Goal: Information Seeking & Learning: Understand process/instructions

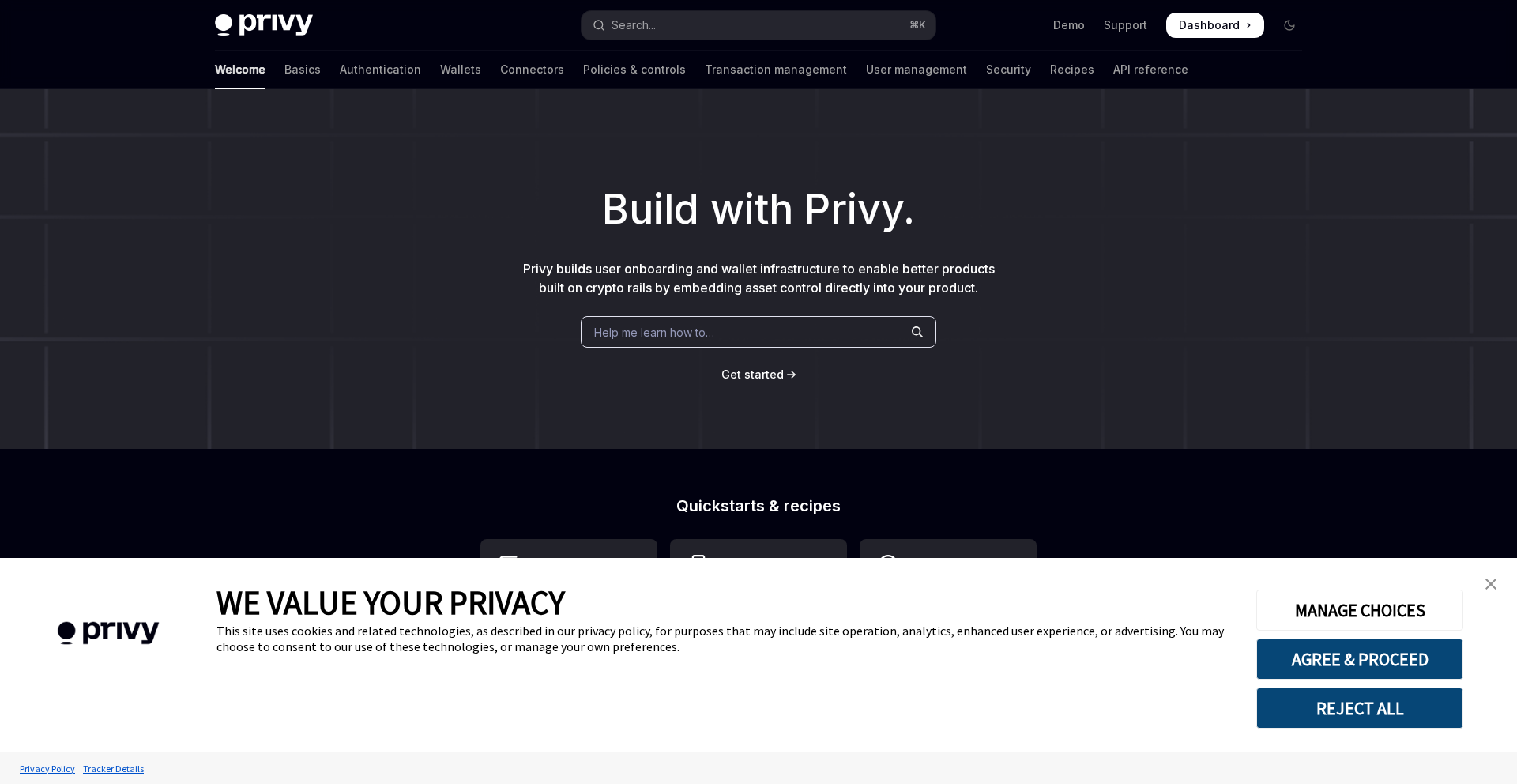
scroll to position [24, 0]
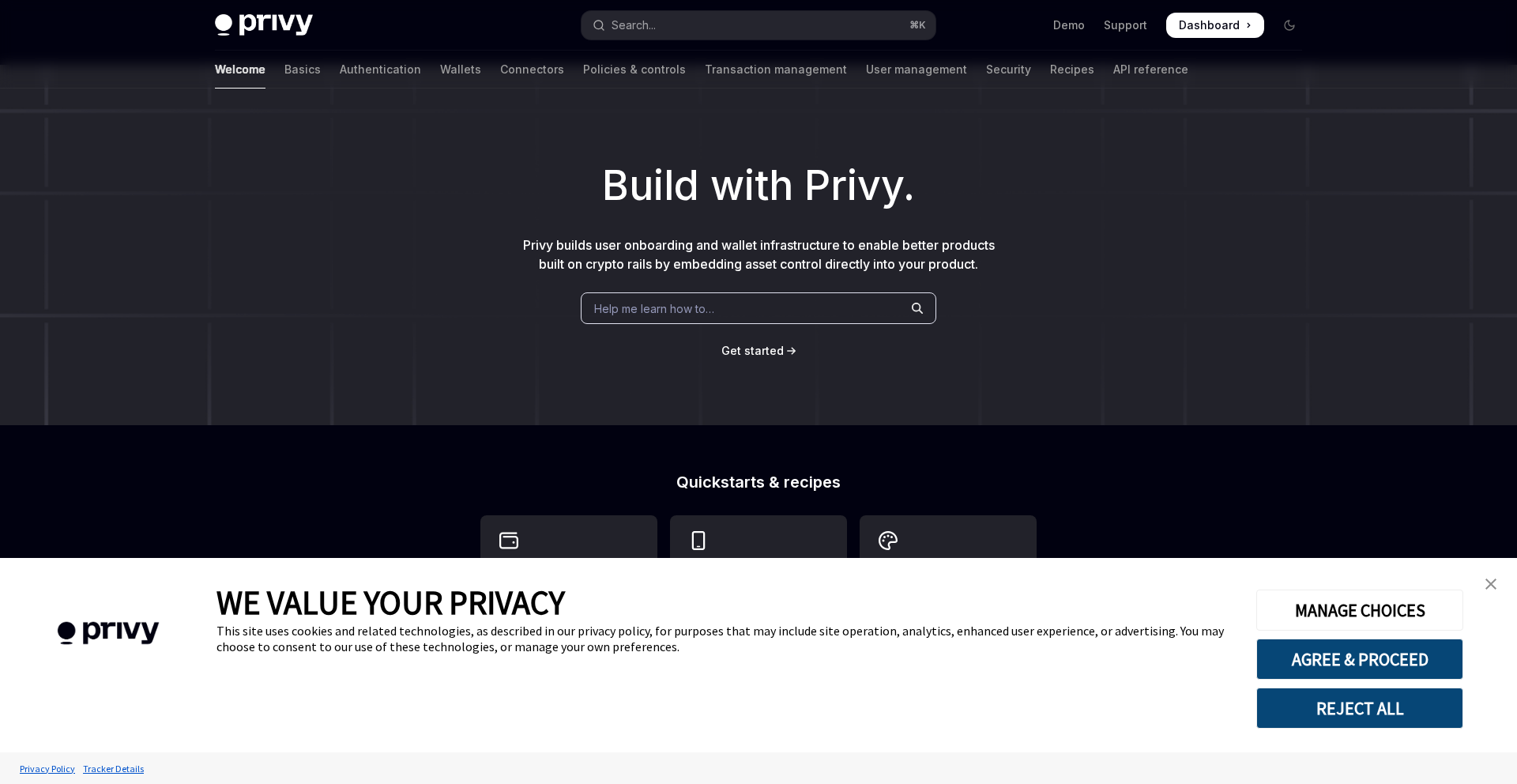
click at [698, 306] on span "Help me learn how to…" at bounding box center [654, 308] width 120 height 17
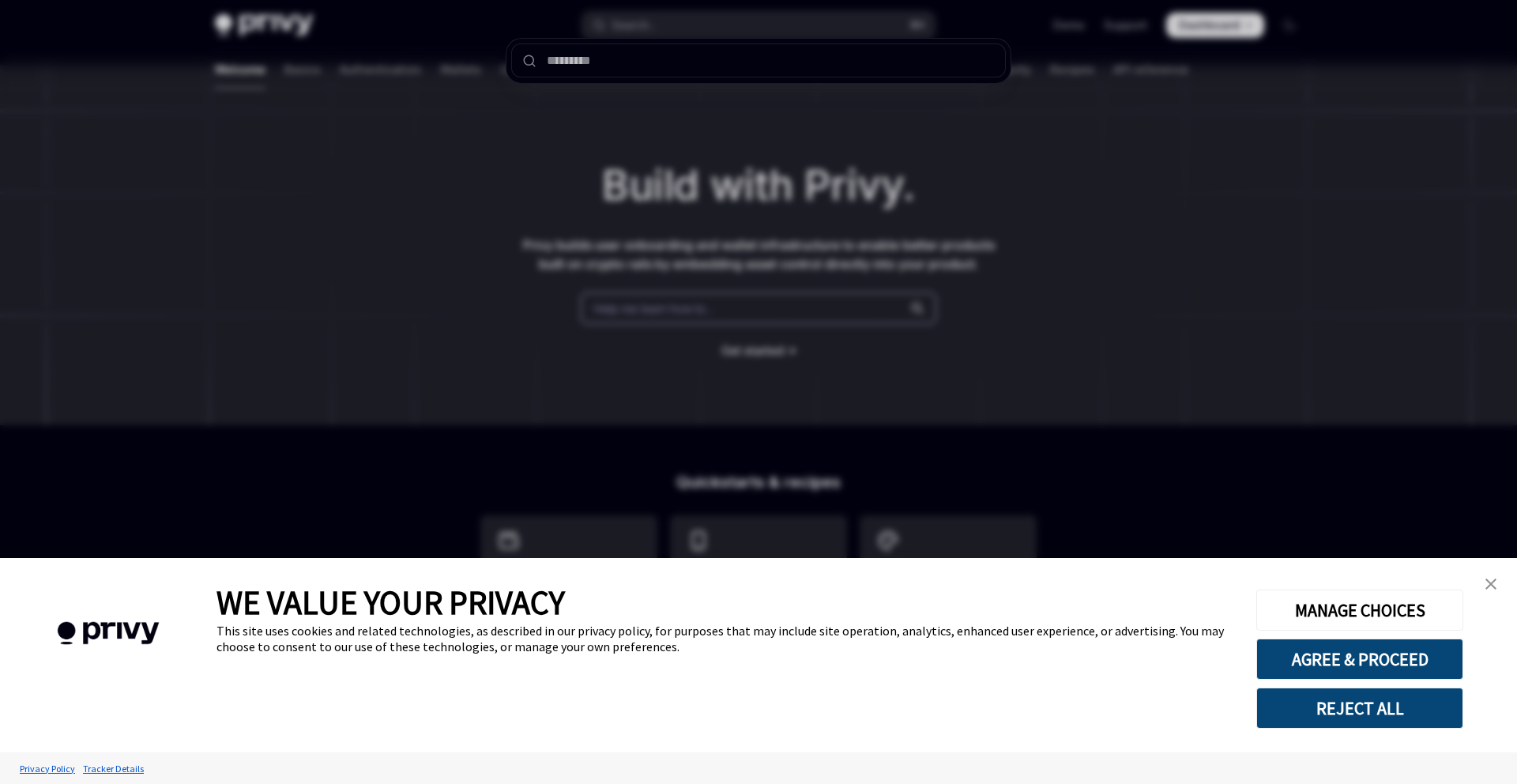
type input "*"
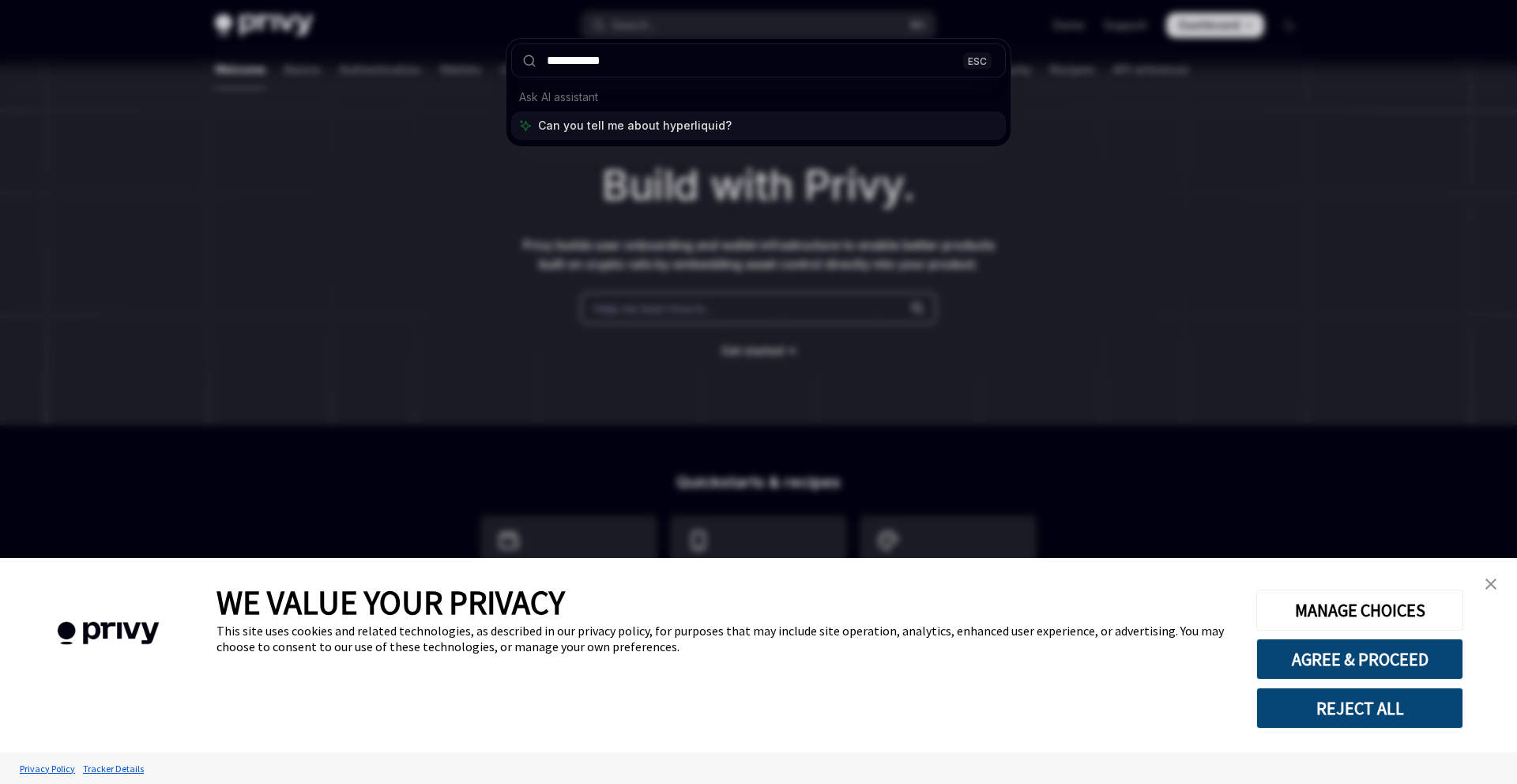
type input "**********"
type textarea "*"
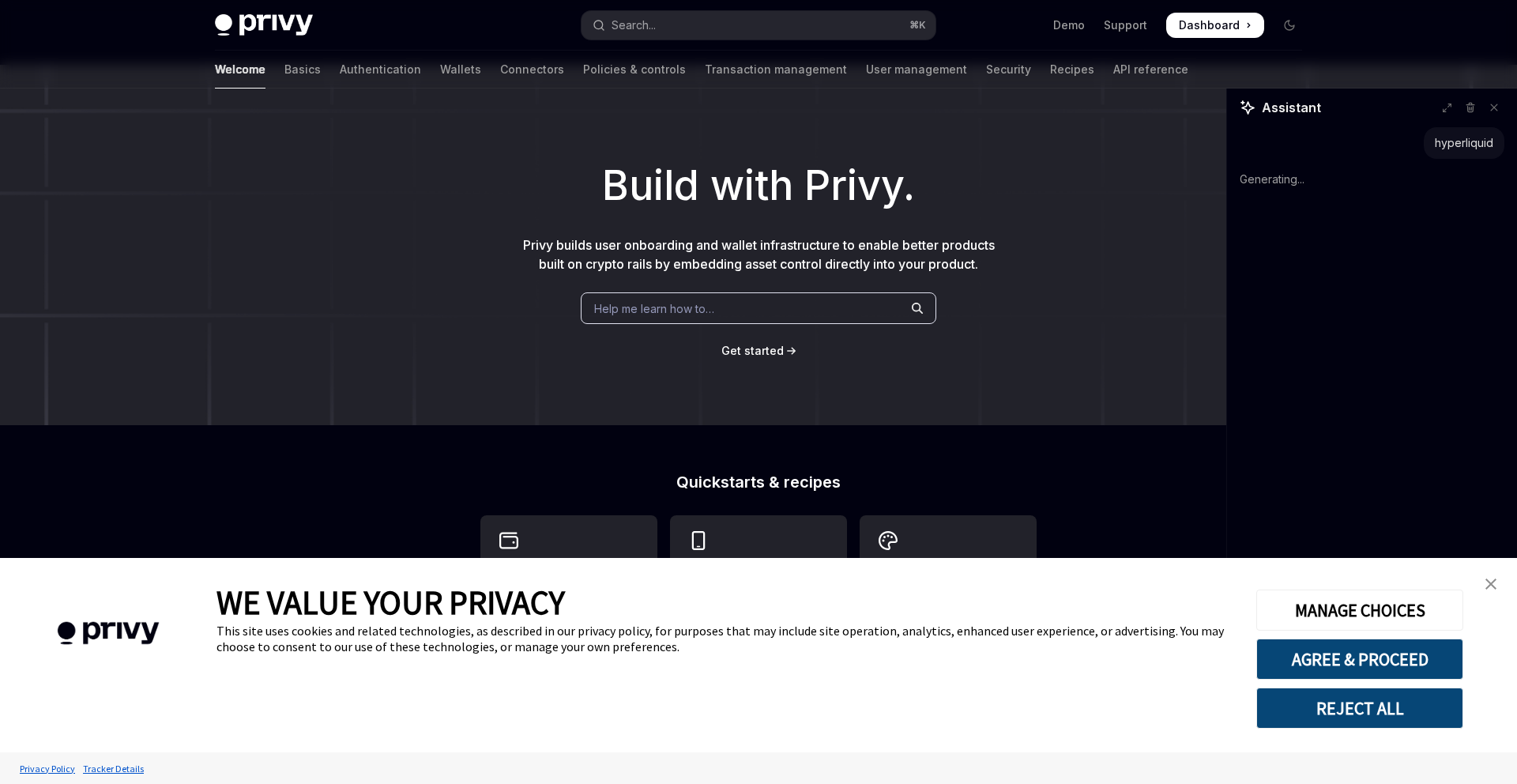
click at [1489, 585] on img "close banner" at bounding box center [1491, 584] width 11 height 11
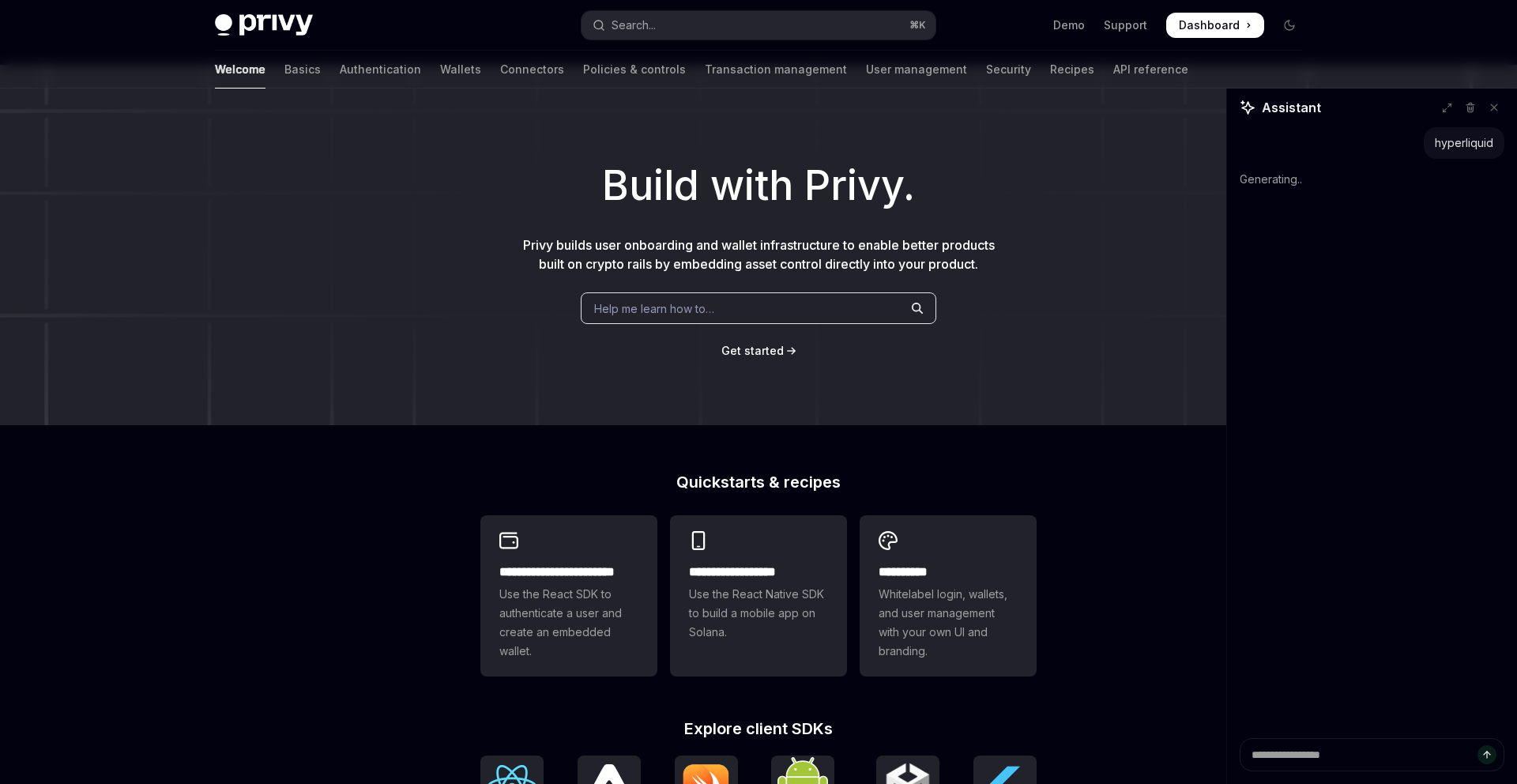
click at [744, 306] on div "Help me learn how to…" at bounding box center [758, 308] width 356 height 31
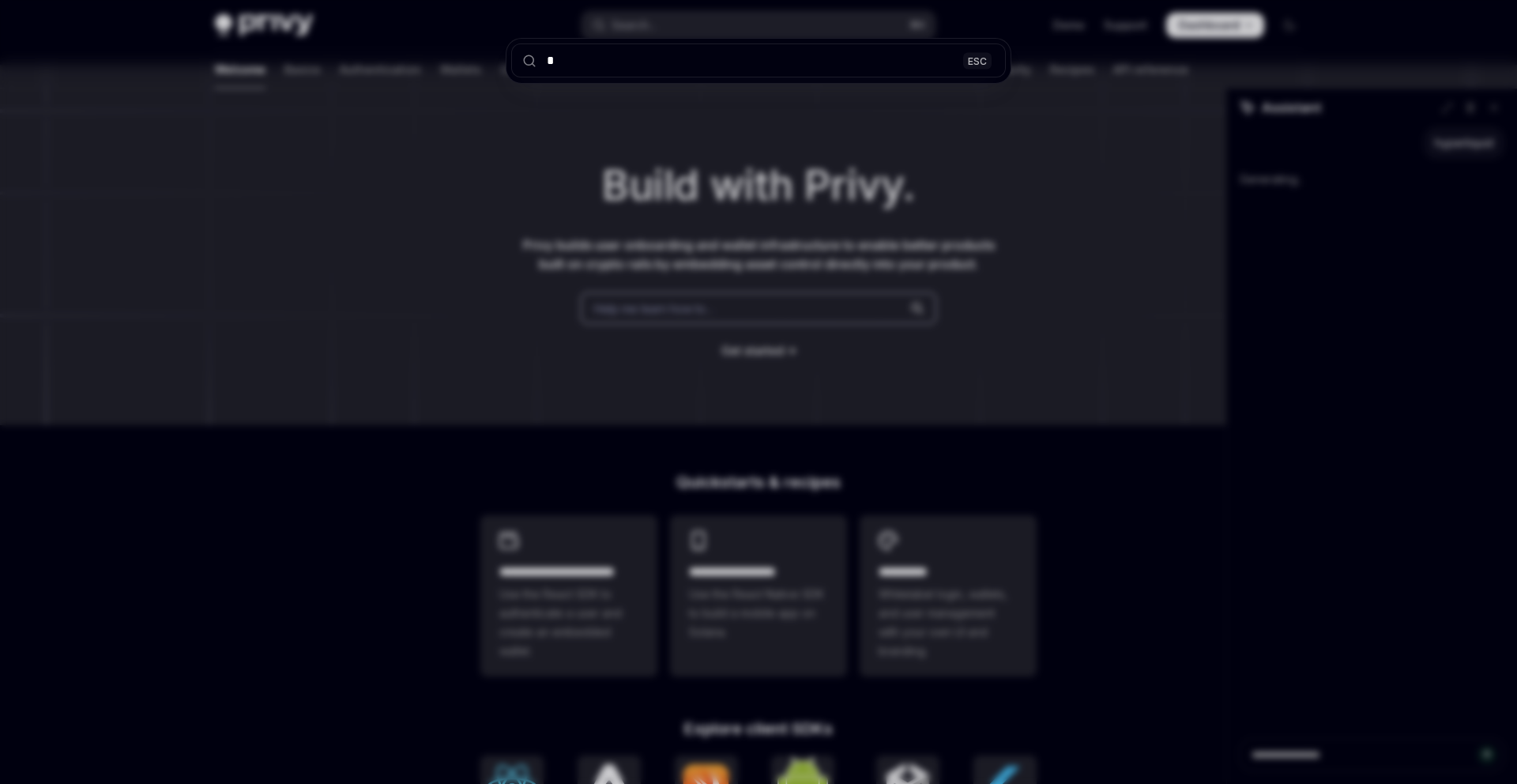
type input "**"
type textarea "*"
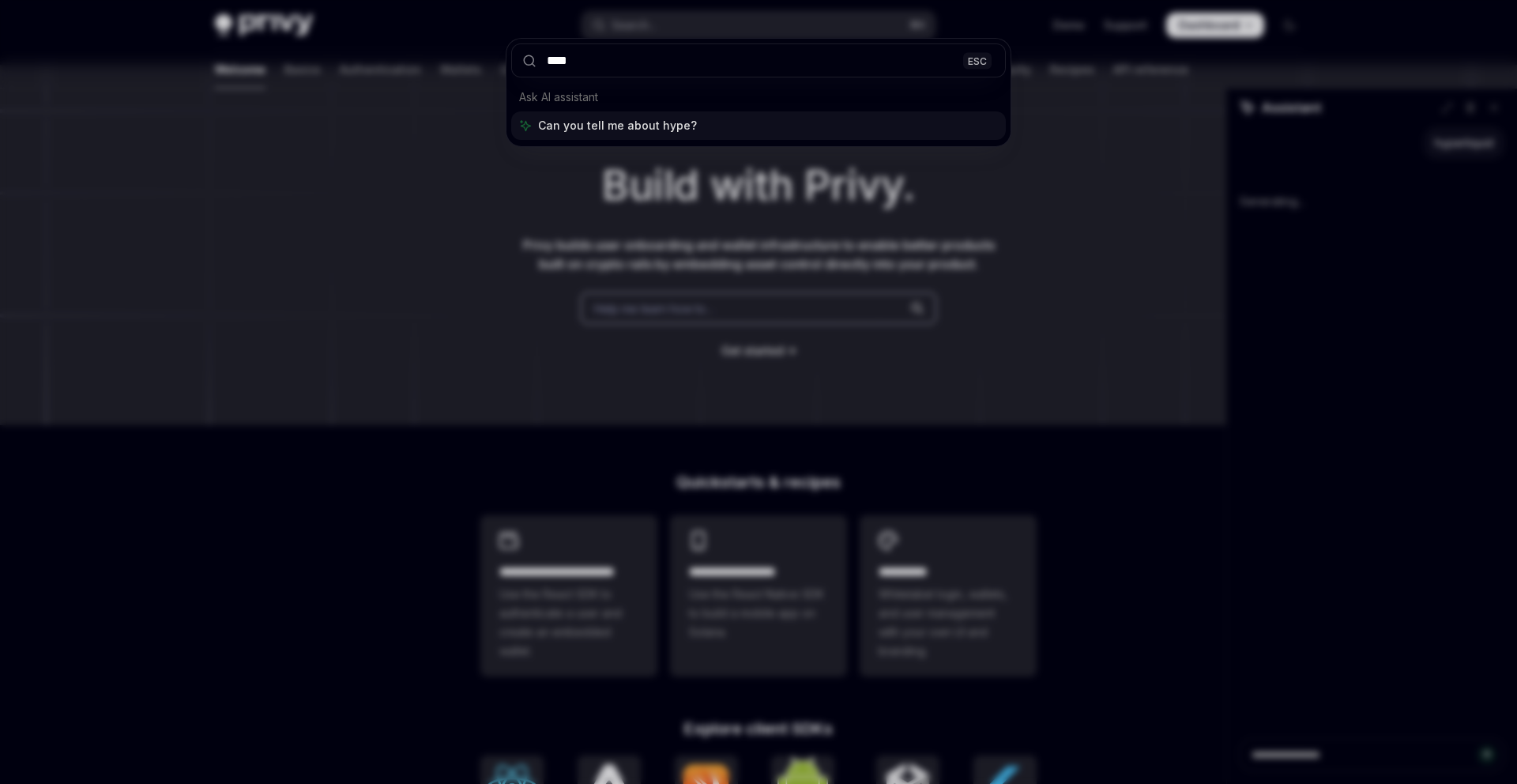
type input "*****"
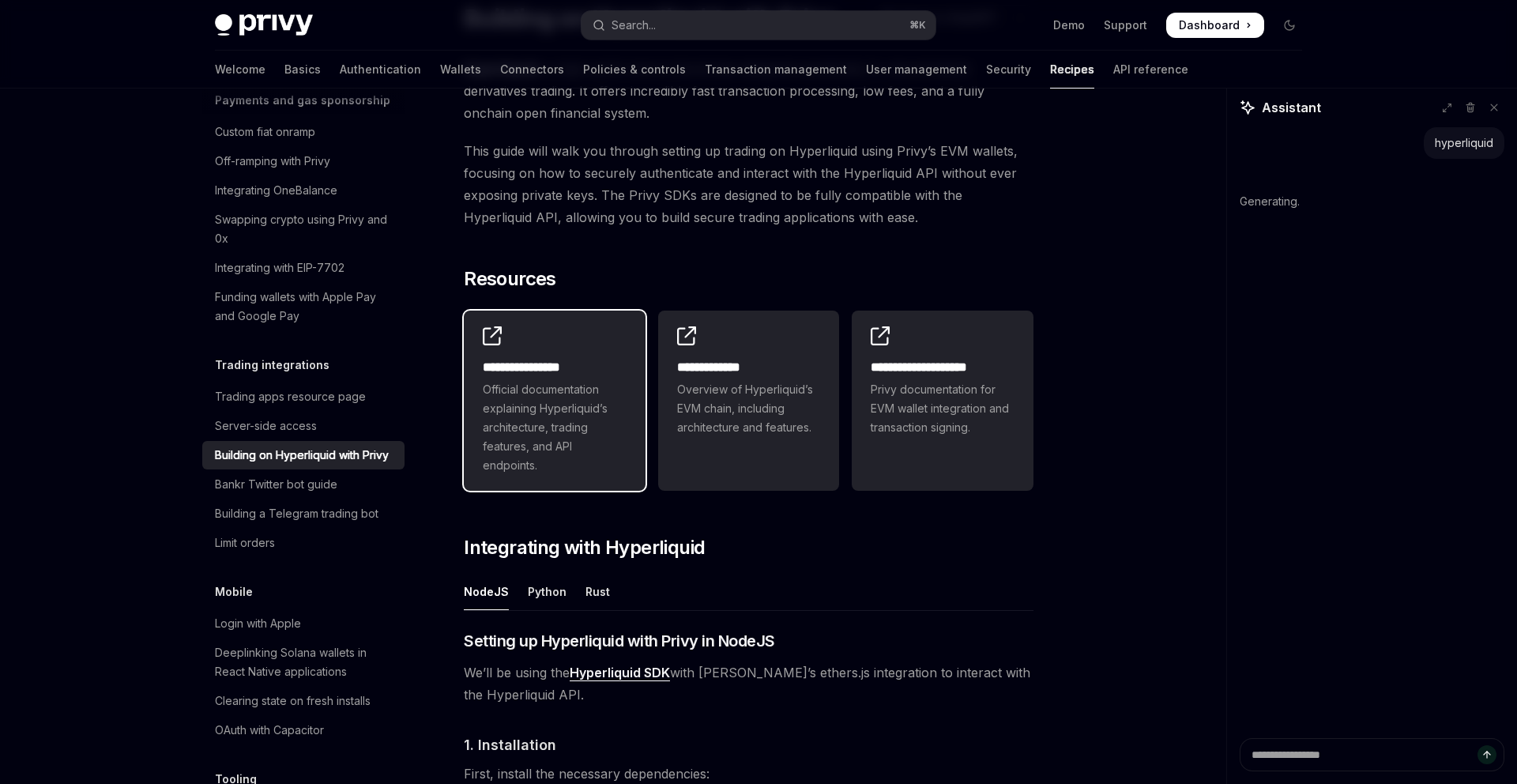
scroll to position [167, 0]
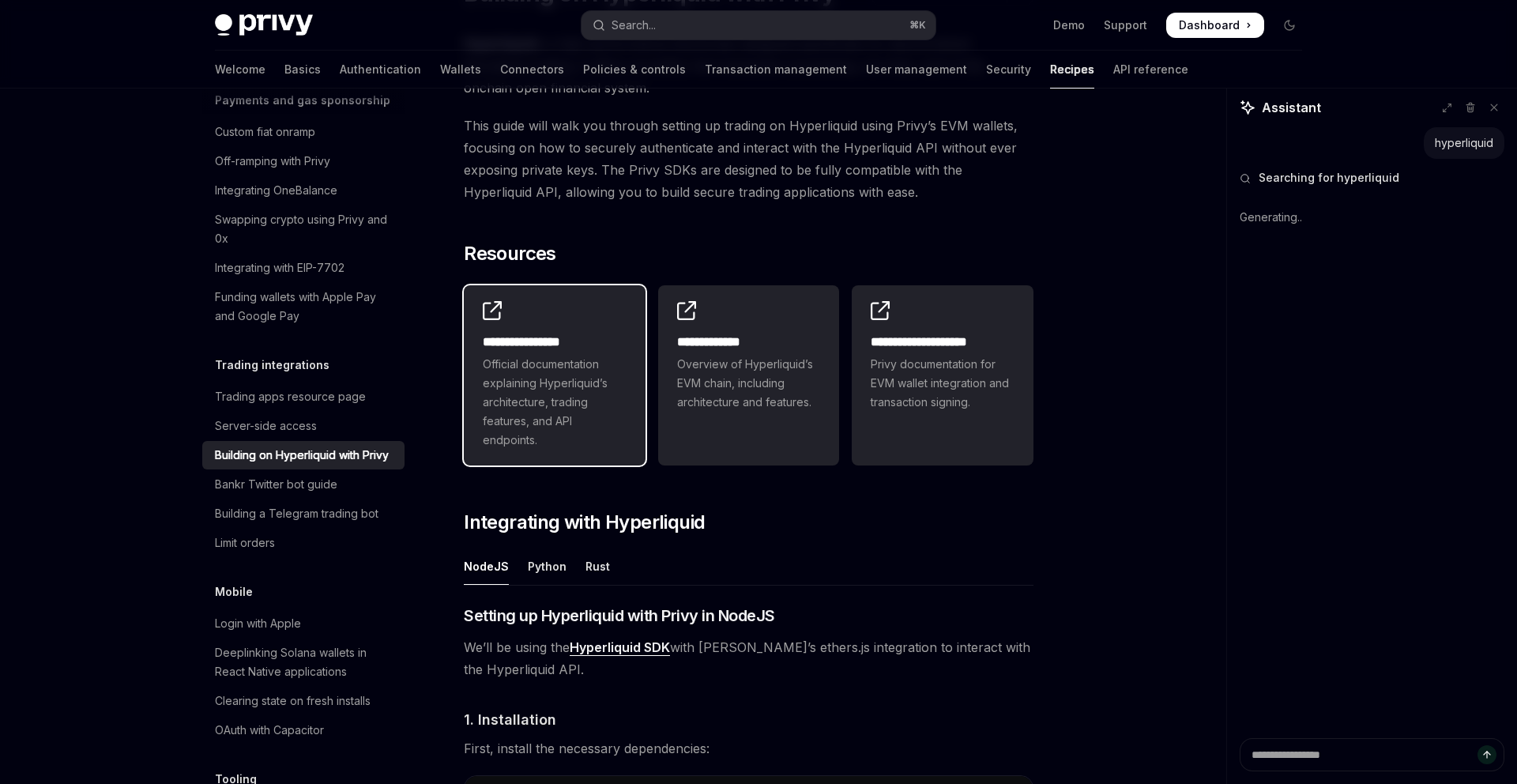
click at [578, 357] on span "Official documentation explaining Hyperliquid’s architecture, trading features,…" at bounding box center [554, 402] width 143 height 94
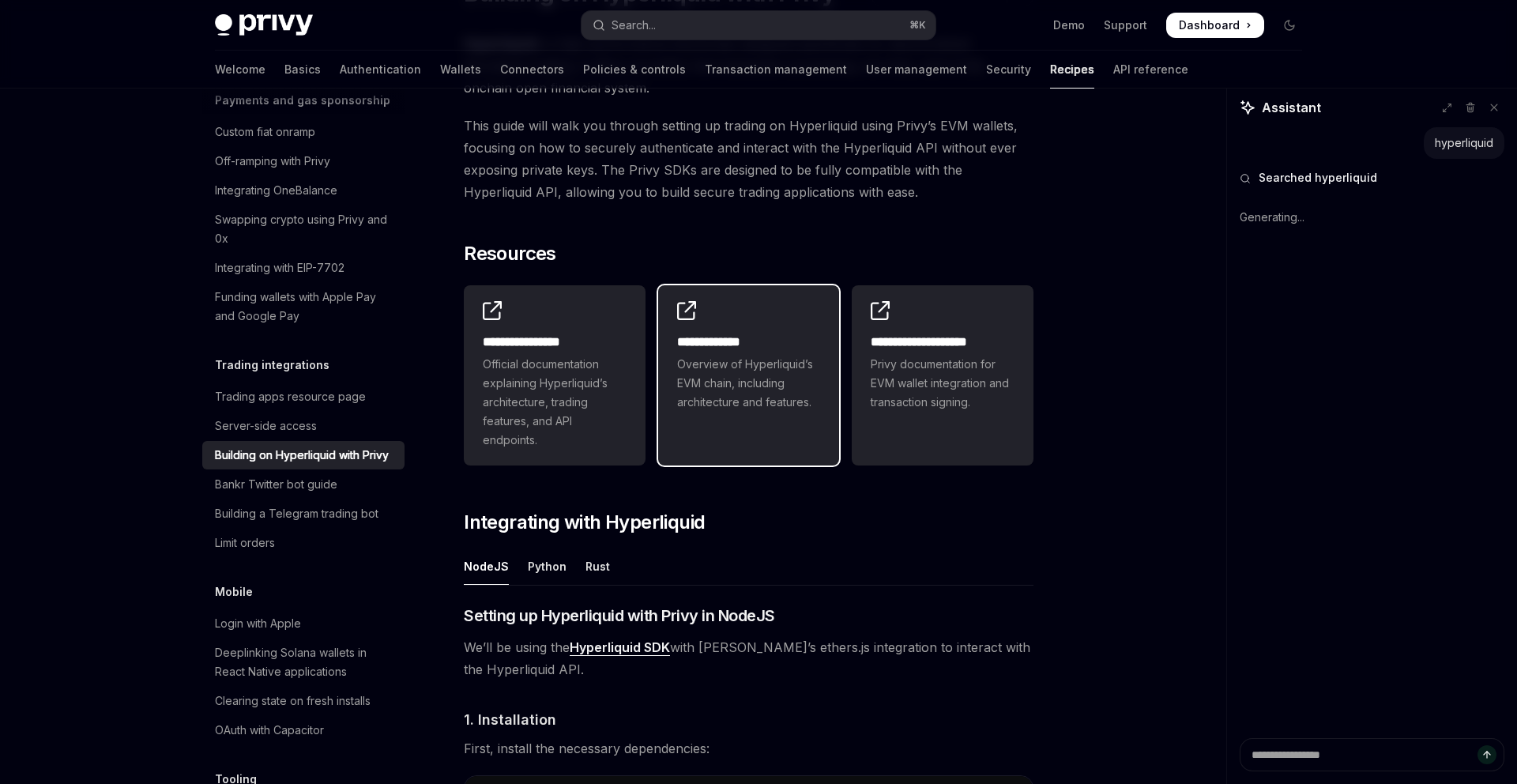
scroll to position [183, 0]
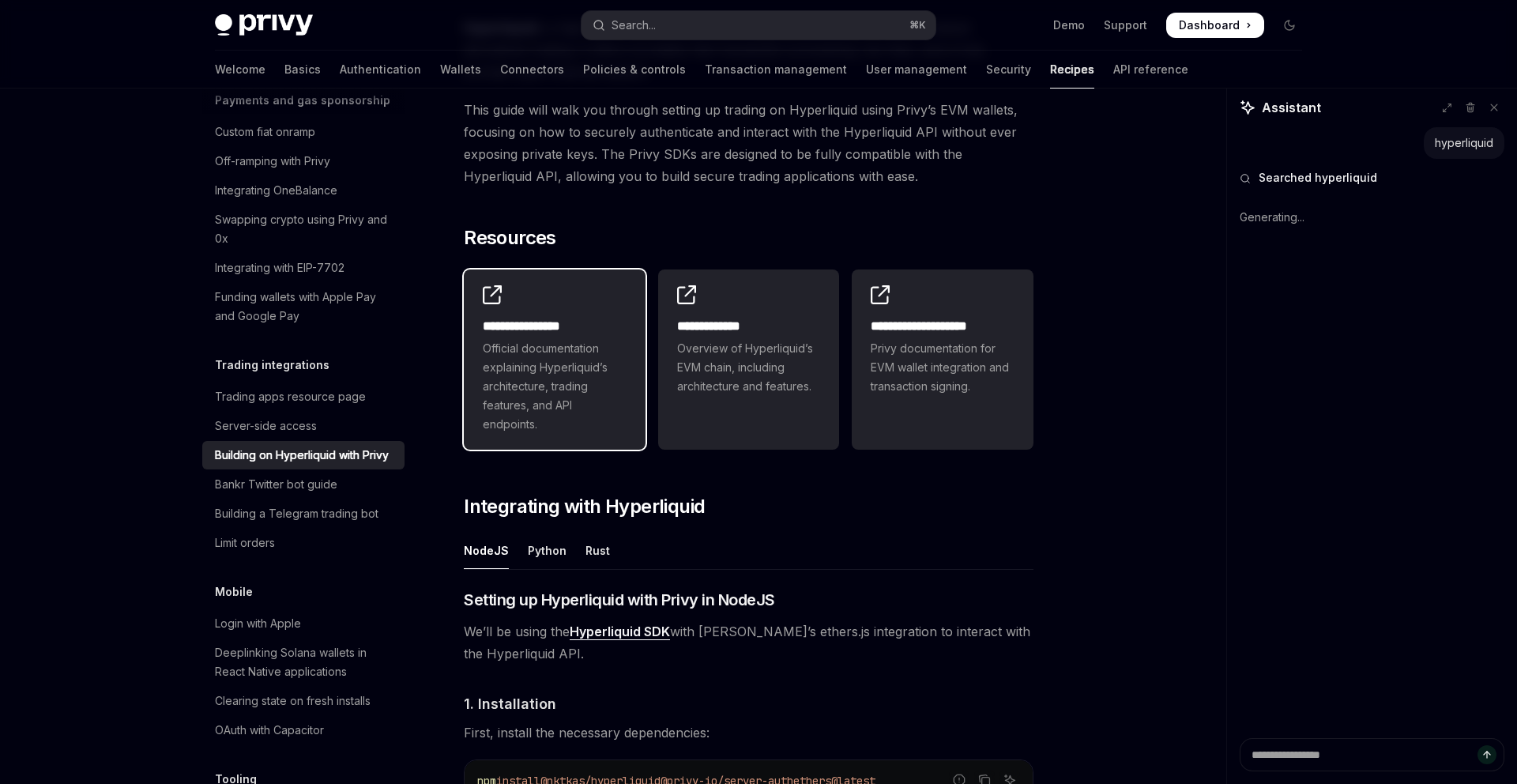
click at [562, 343] on span "Official documentation explaining Hyperliquid’s architecture, trading features,…" at bounding box center [554, 386] width 143 height 94
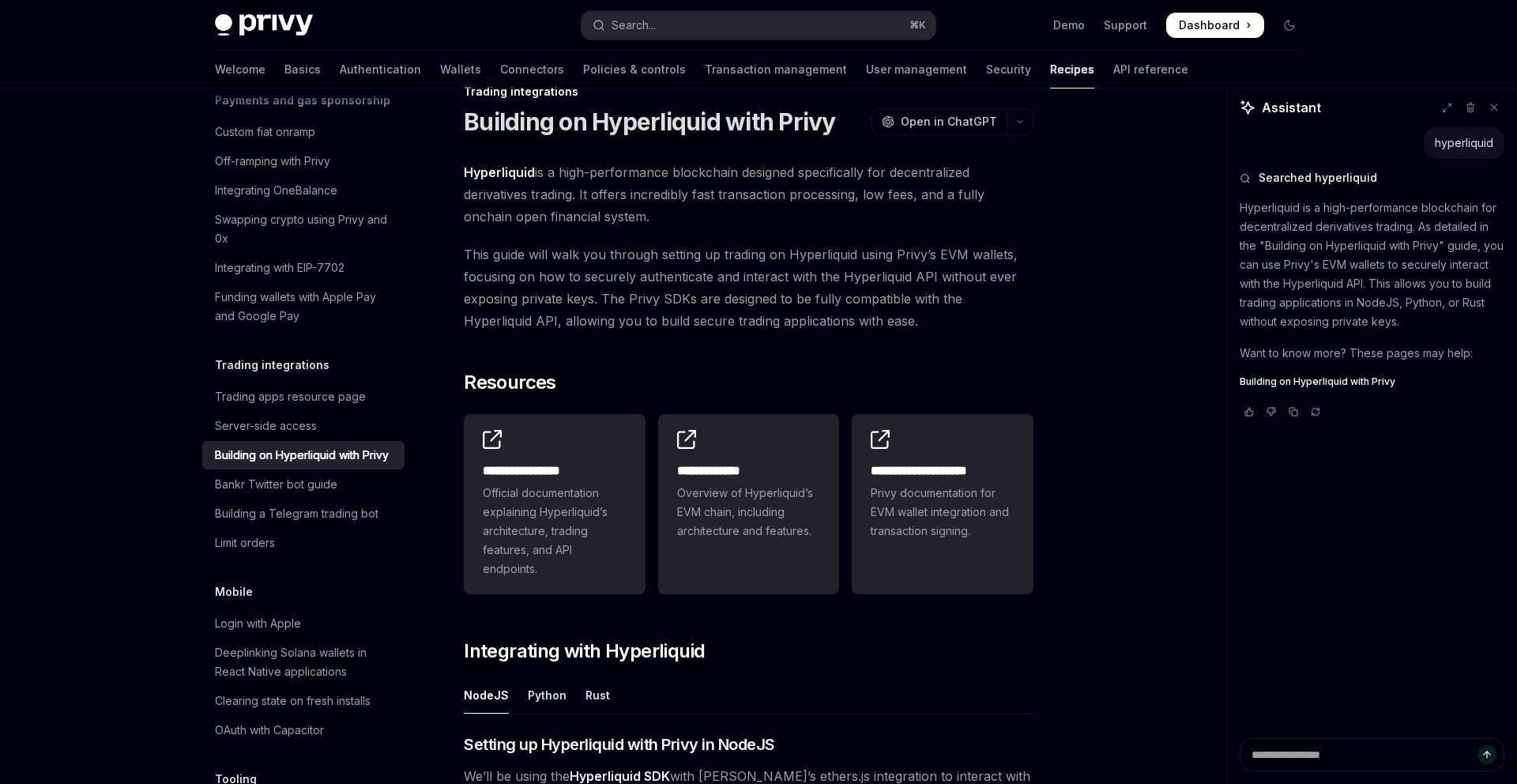
scroll to position [38, 0]
type textarea "*"
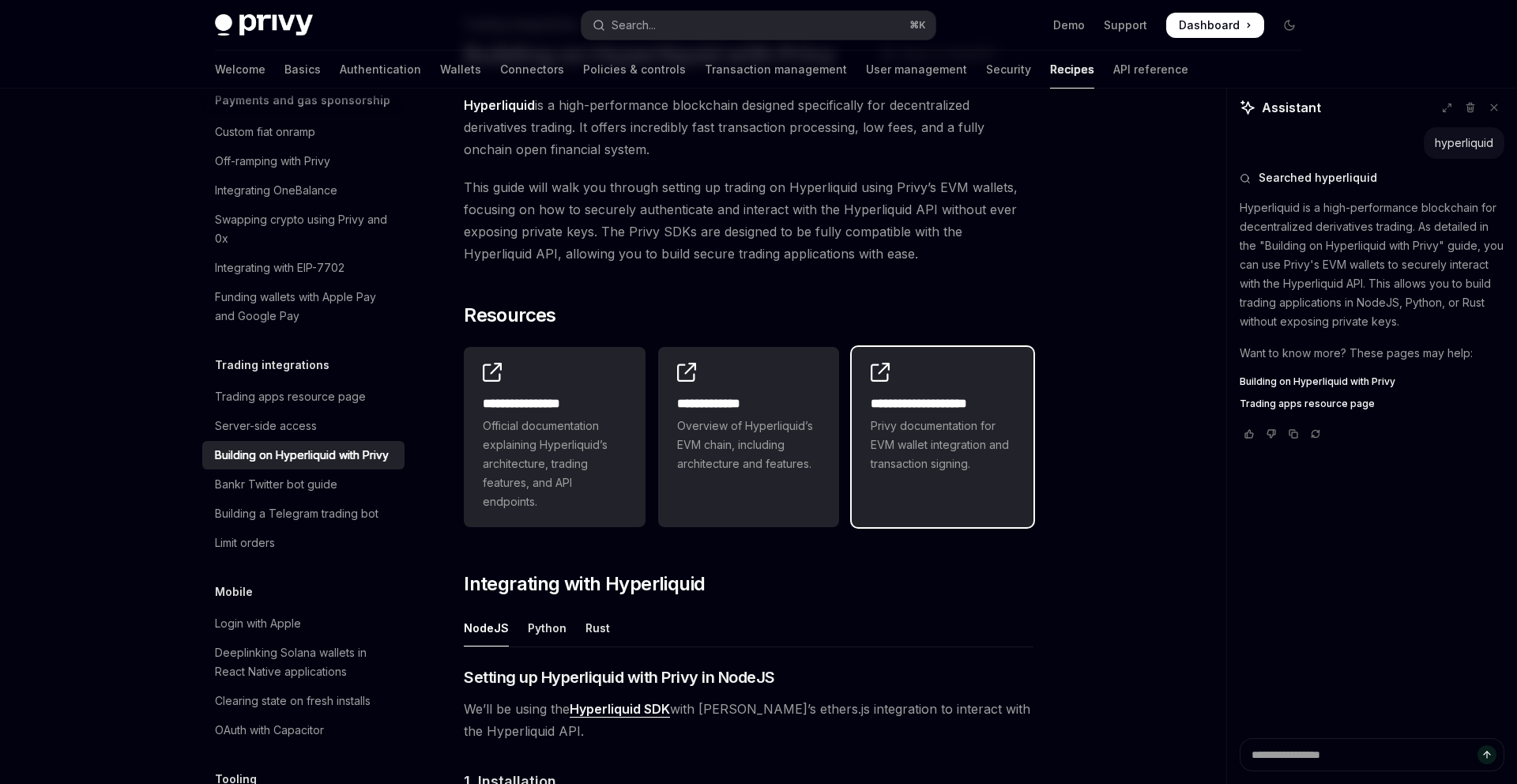
scroll to position [0, 0]
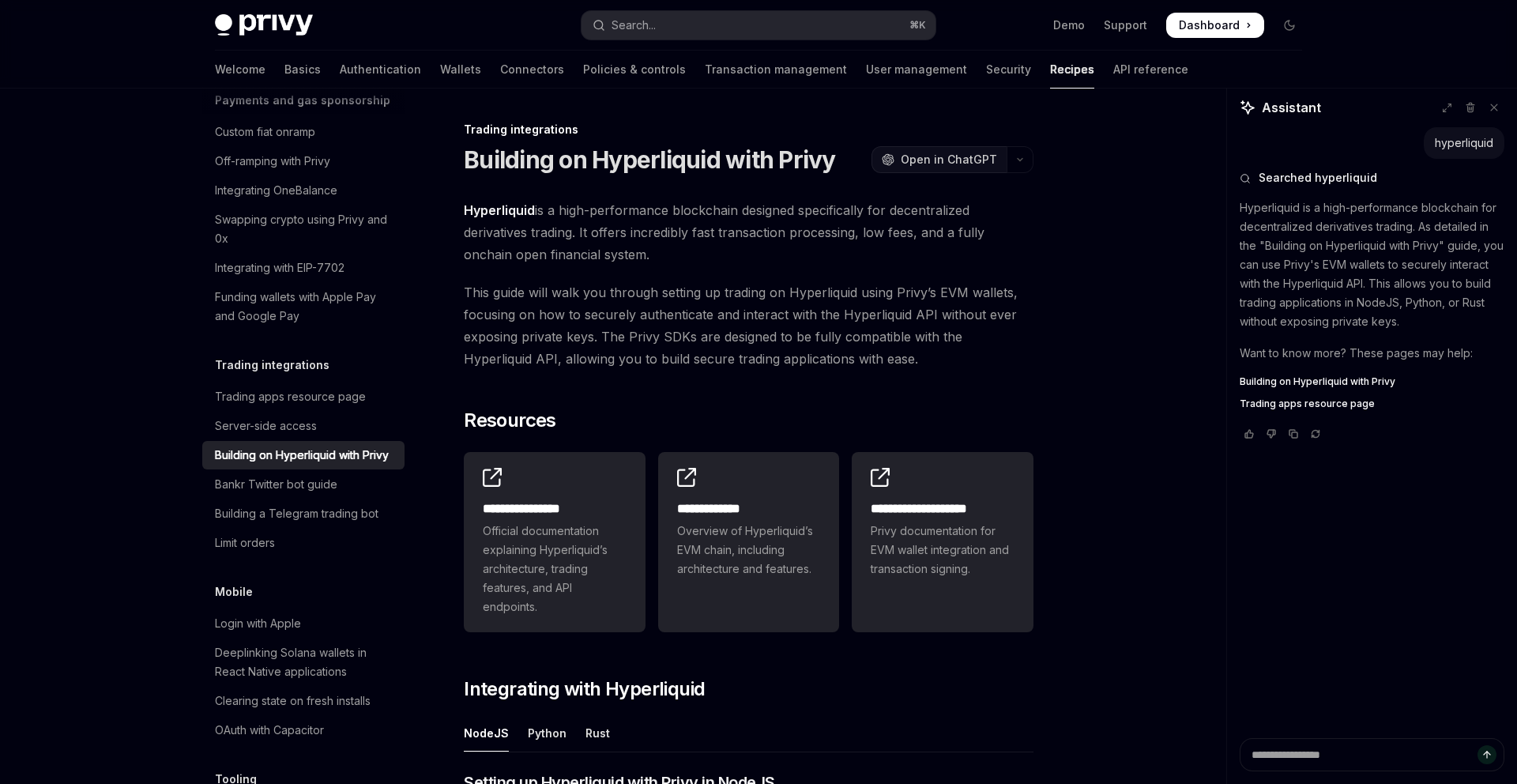
click at [929, 150] on button "OpenAI Open in ChatGPT" at bounding box center [939, 159] width 136 height 27
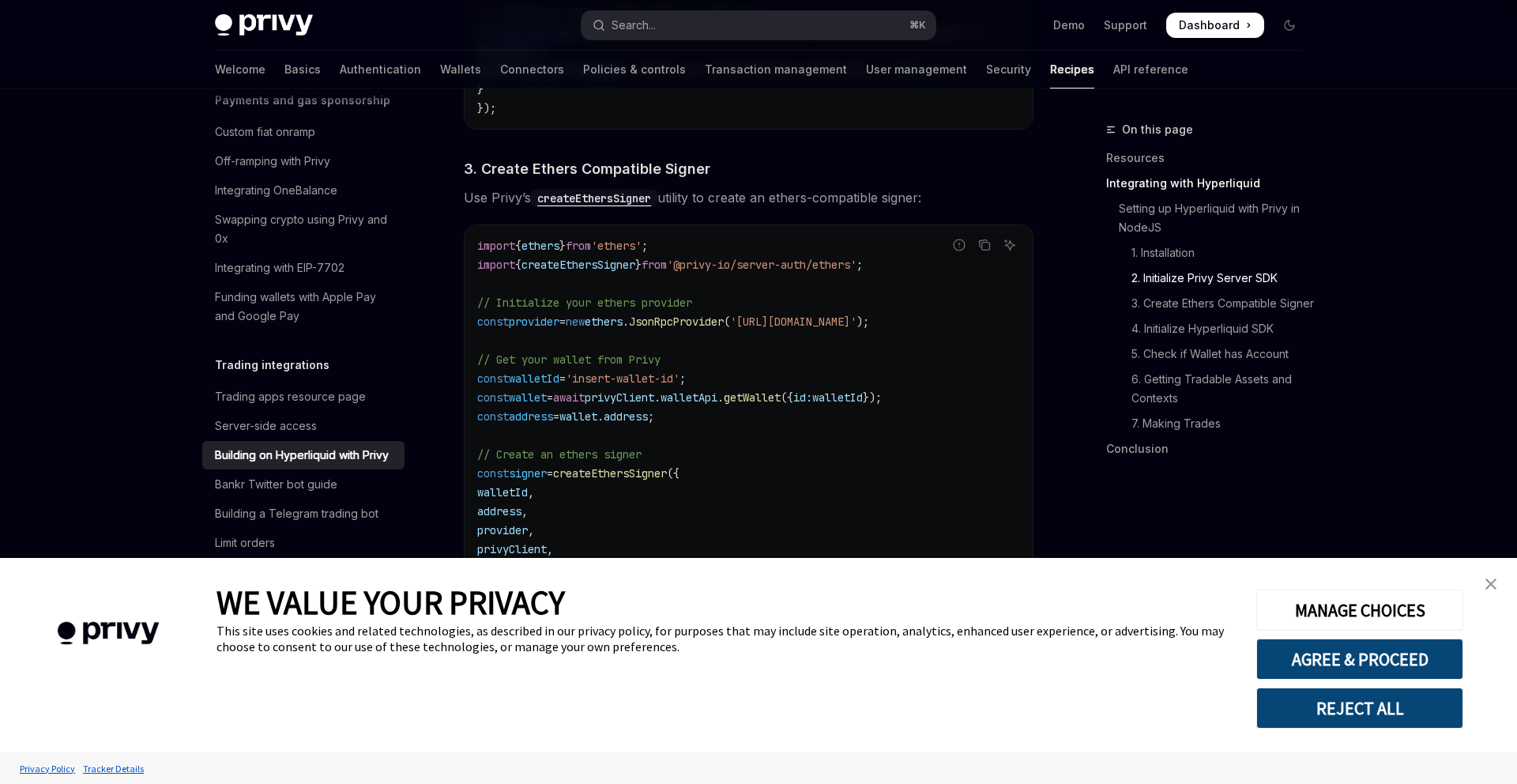
scroll to position [1117, 0]
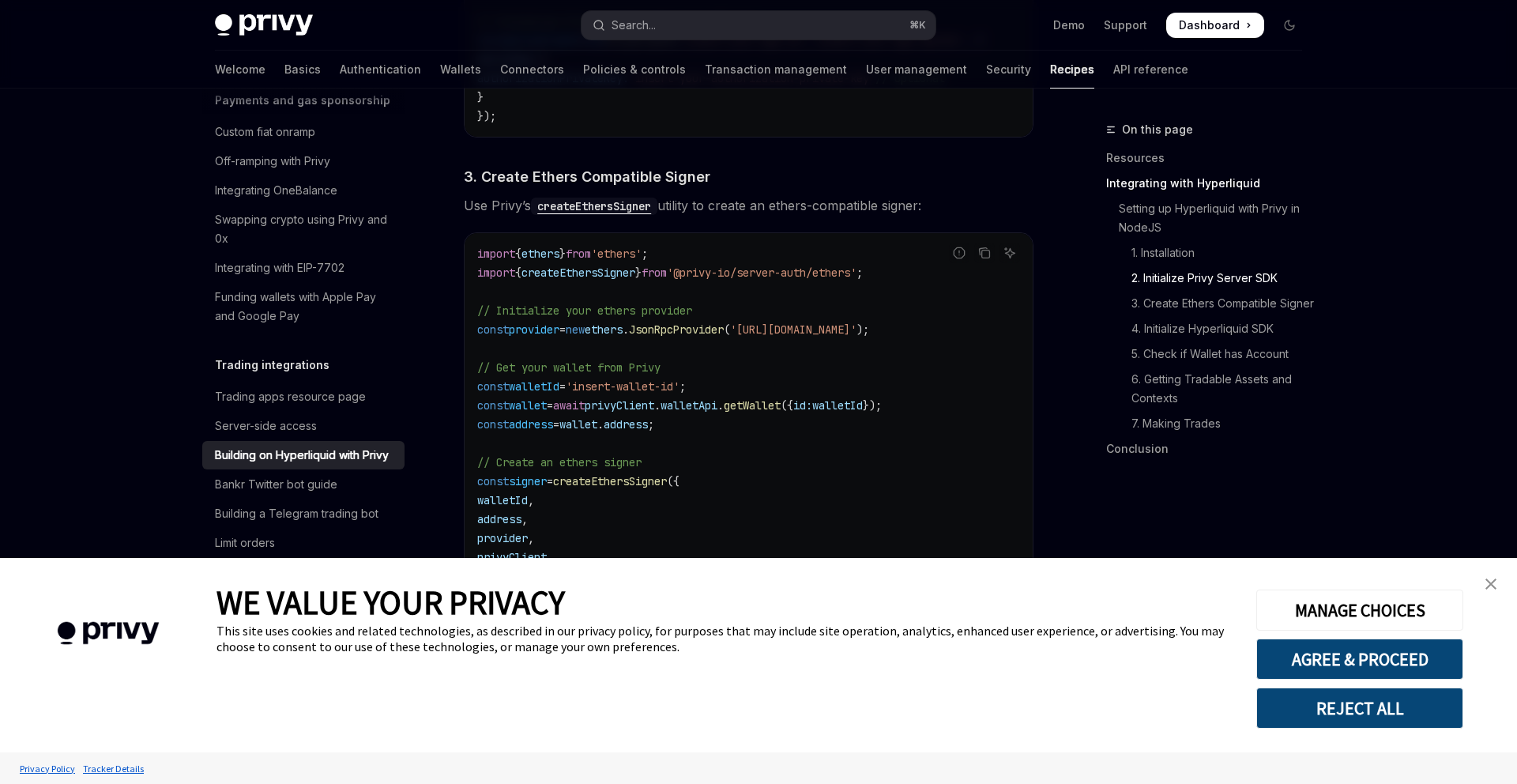
click at [1492, 584] on img "close banner" at bounding box center [1491, 584] width 11 height 11
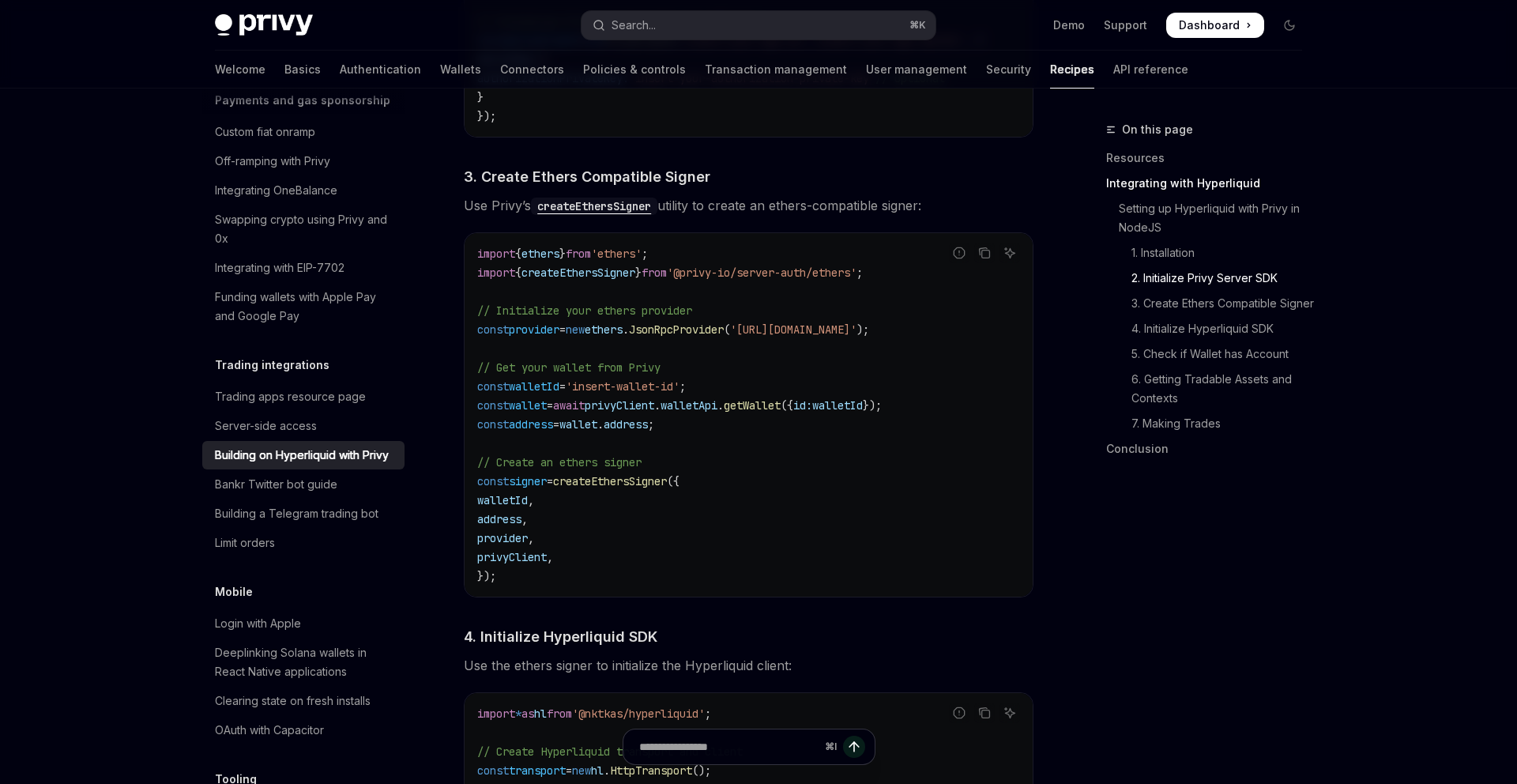
click at [609, 487] on span "createEthersSigner" at bounding box center [610, 481] width 114 height 14
copy span "createEthersSigner"
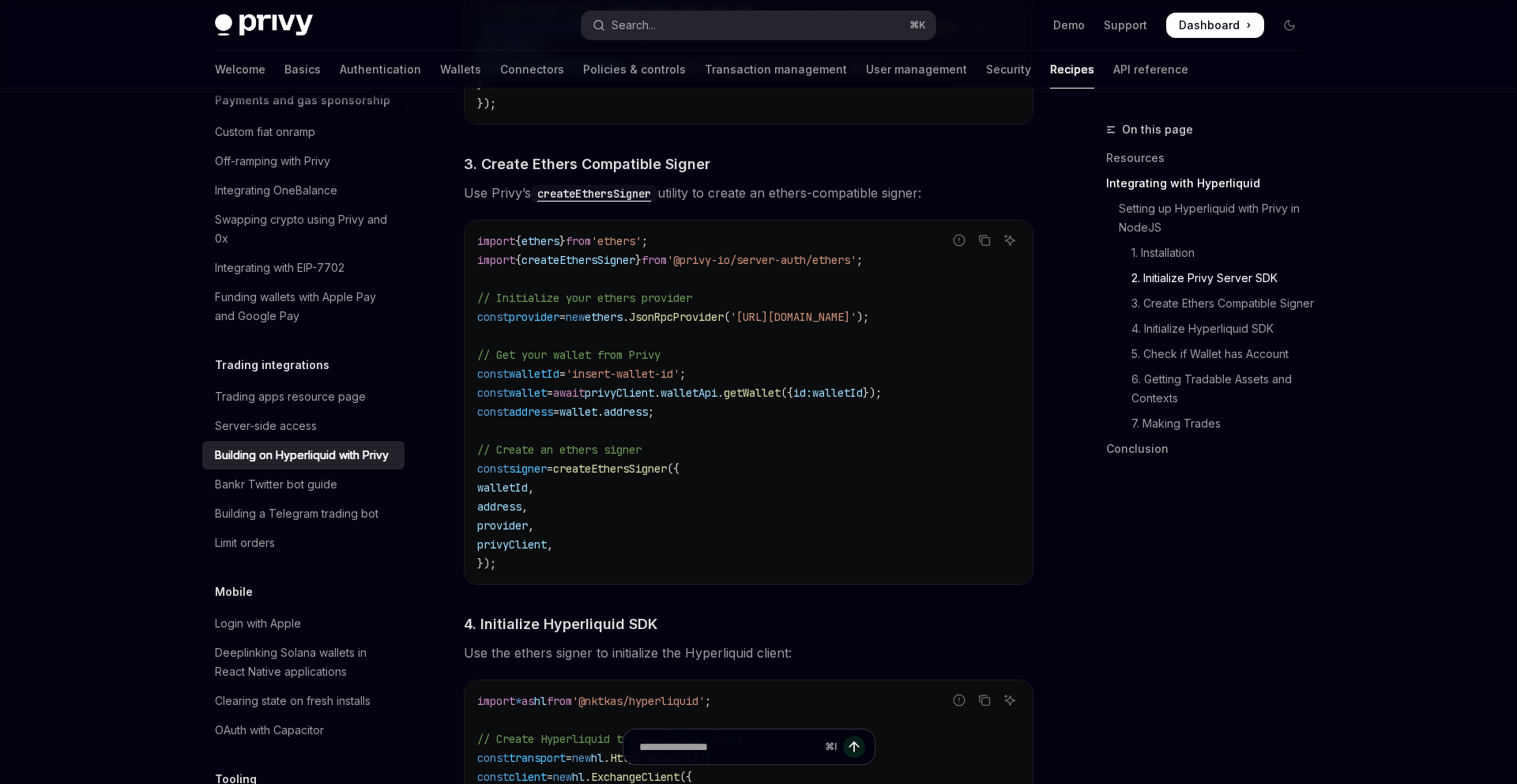
scroll to position [1131, 0]
type textarea "*"
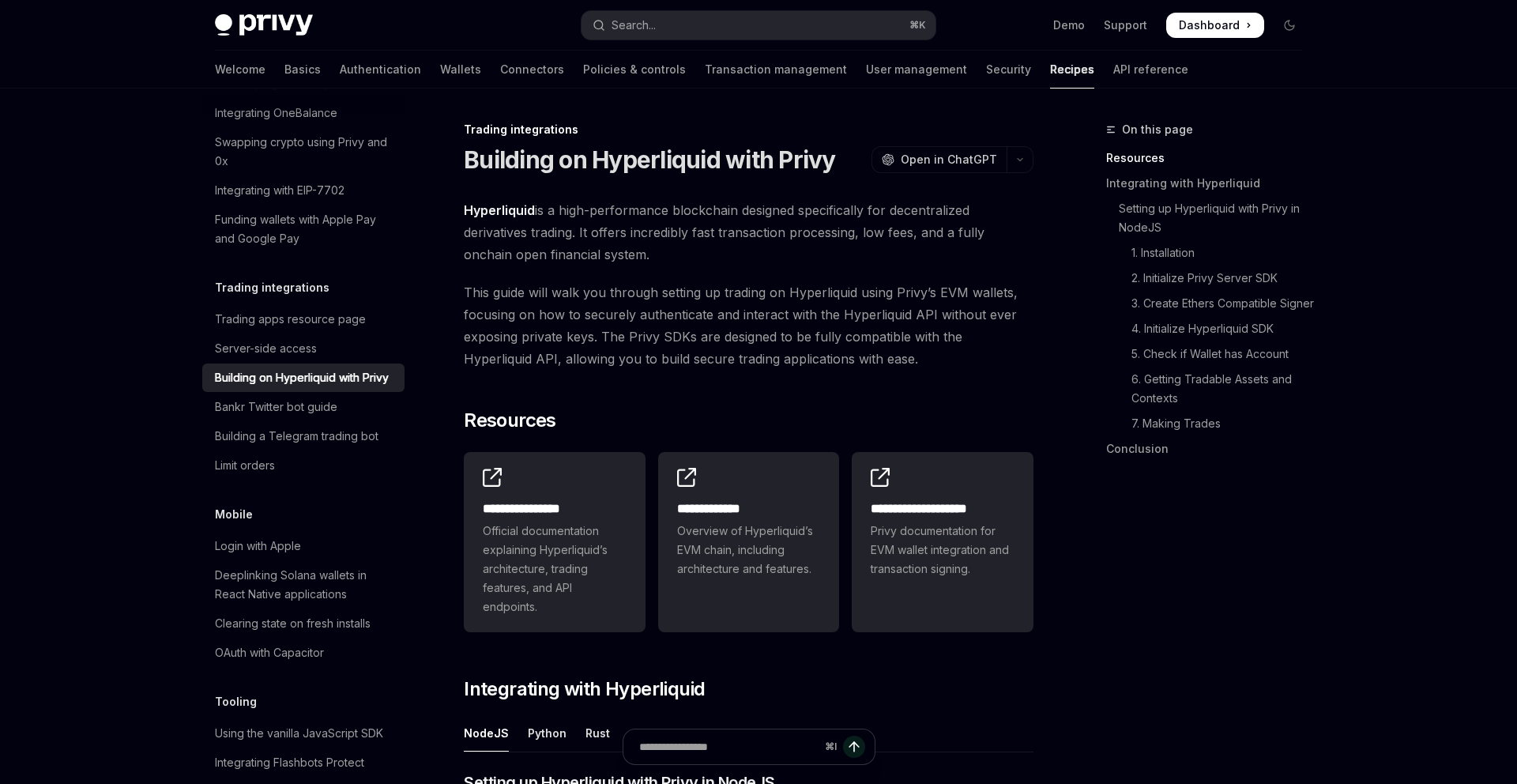
click at [851, 265] on span "Hyperliquid is a high-performance blockchain designed specifically for decentra…" at bounding box center [749, 232] width 570 height 66
click at [841, 263] on div at bounding box center [841, 263] width 0 height 0
click at [644, 249] on span "Hyperliquid is a high-performance blockchain designed specifically for decentra…" at bounding box center [749, 232] width 570 height 66
type textarea "*"
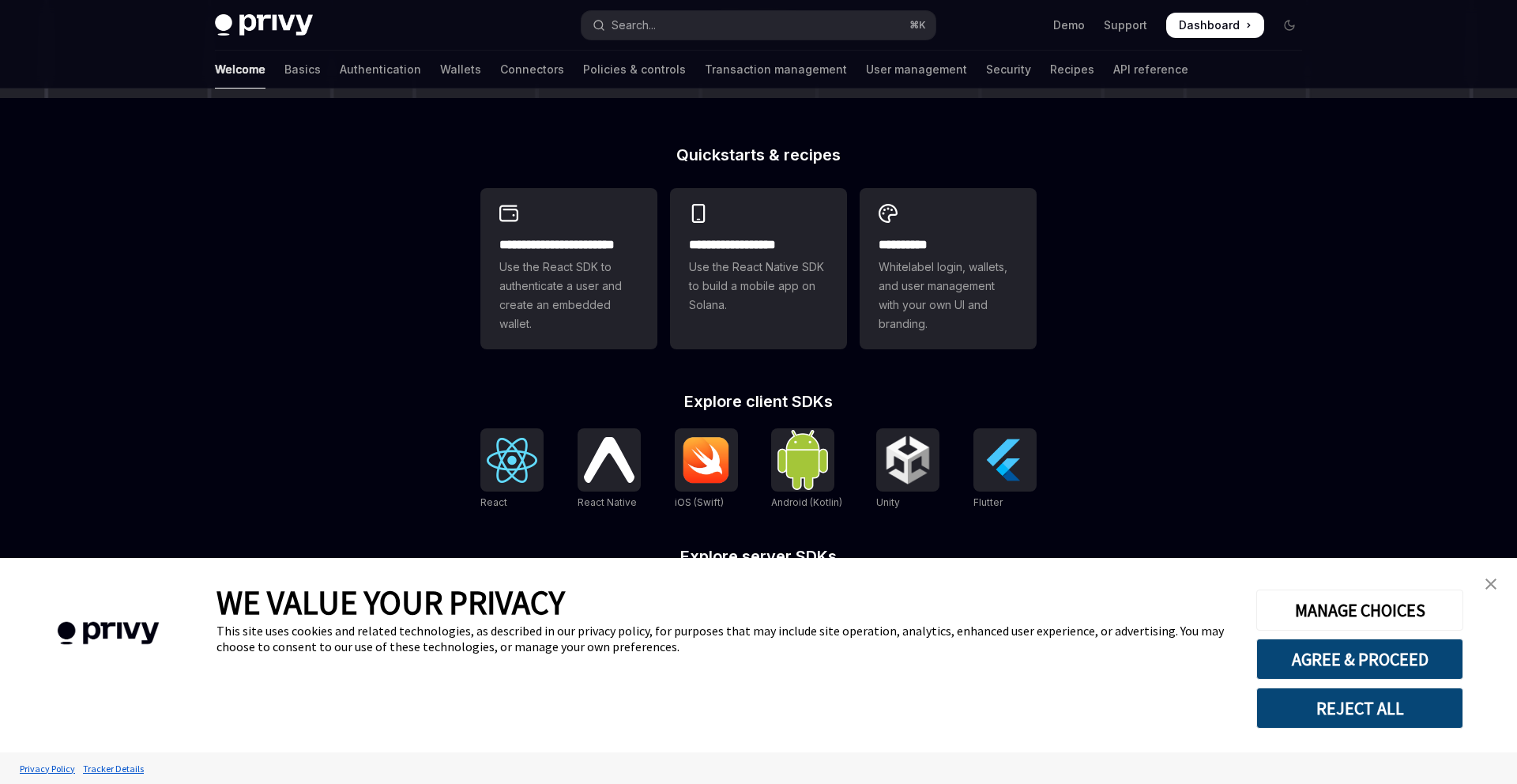
scroll to position [472, 0]
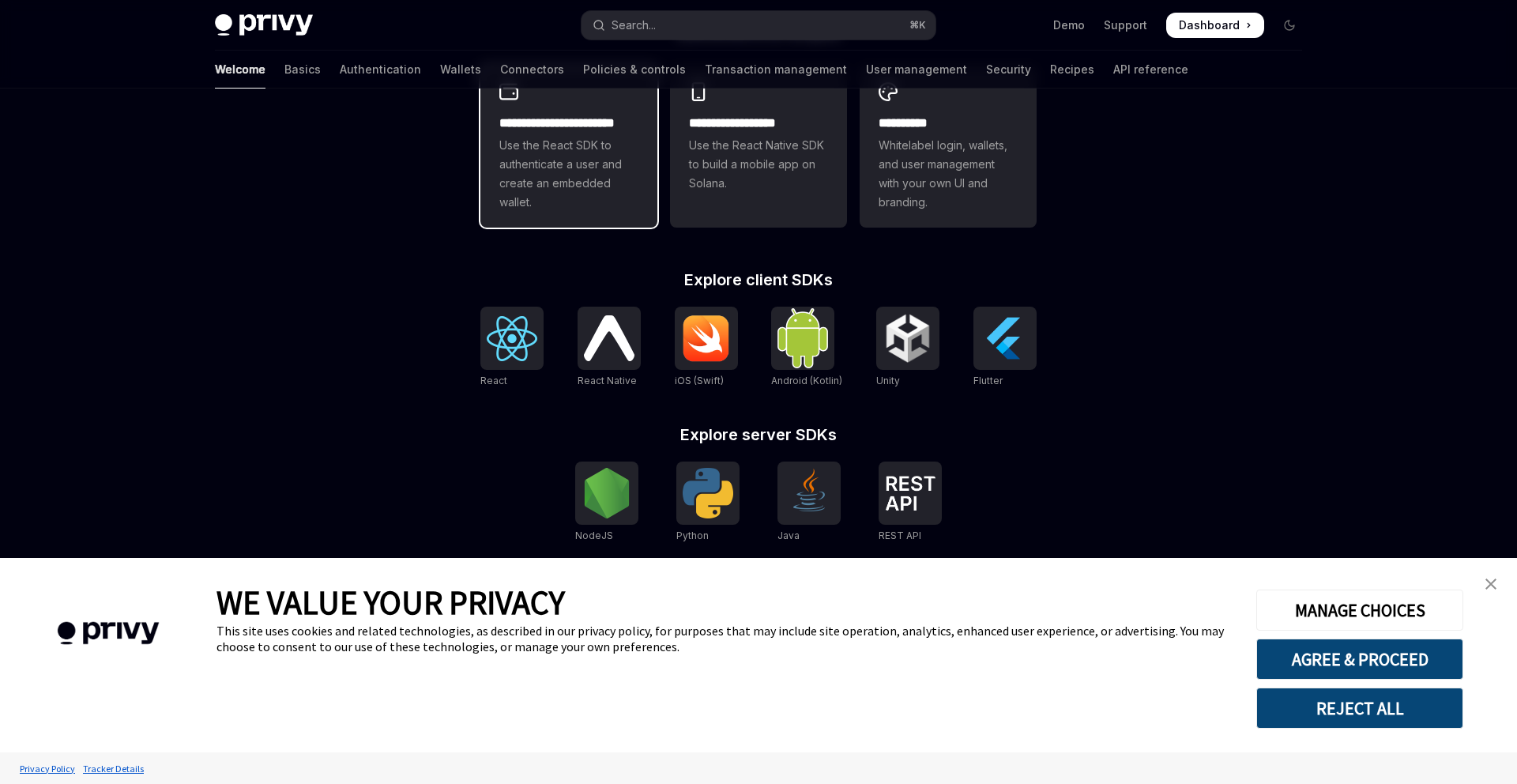
click at [555, 191] on span "Use the React SDK to authenticate a user and create an embedded wallet." at bounding box center [568, 173] width 139 height 76
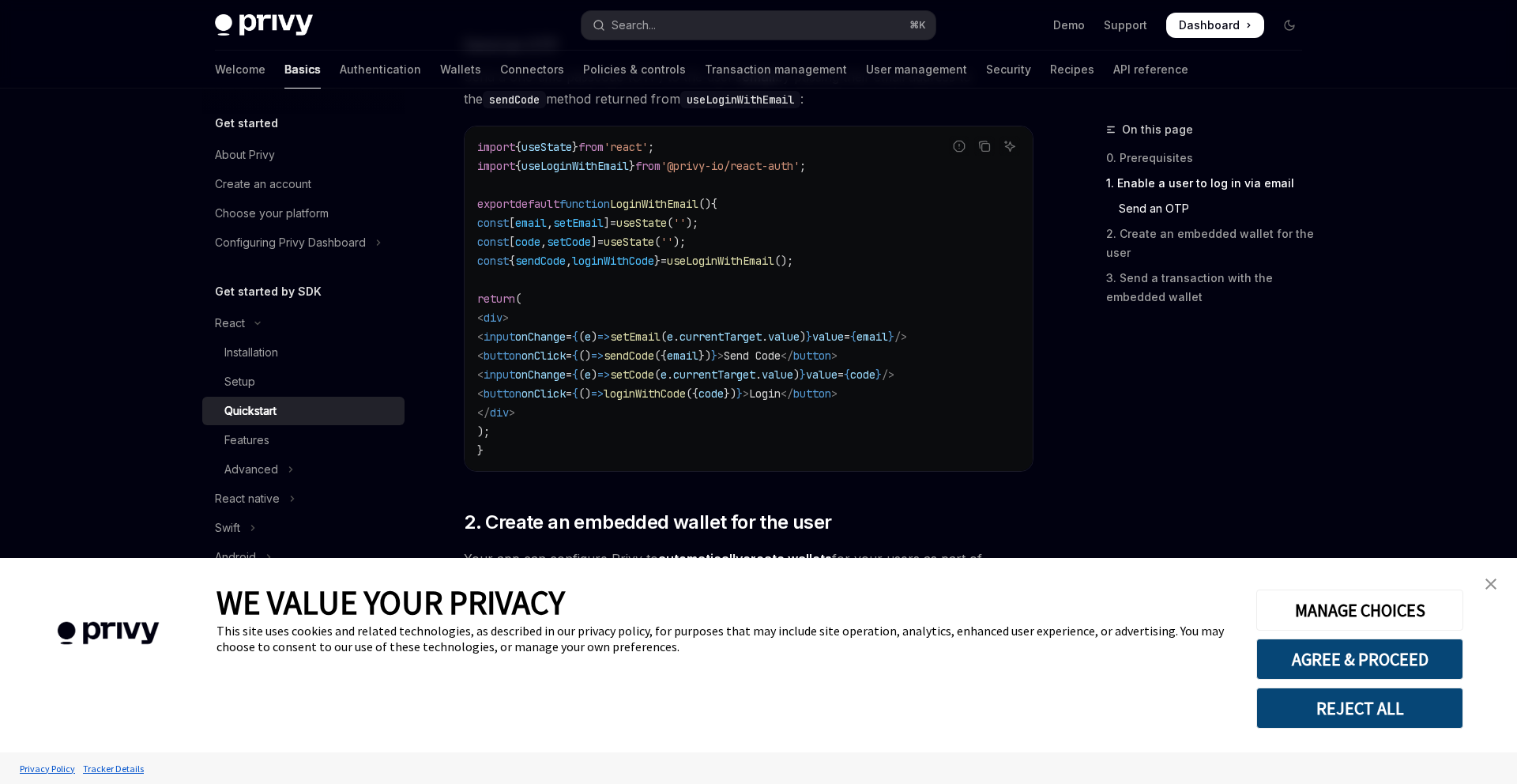
scroll to position [740, 0]
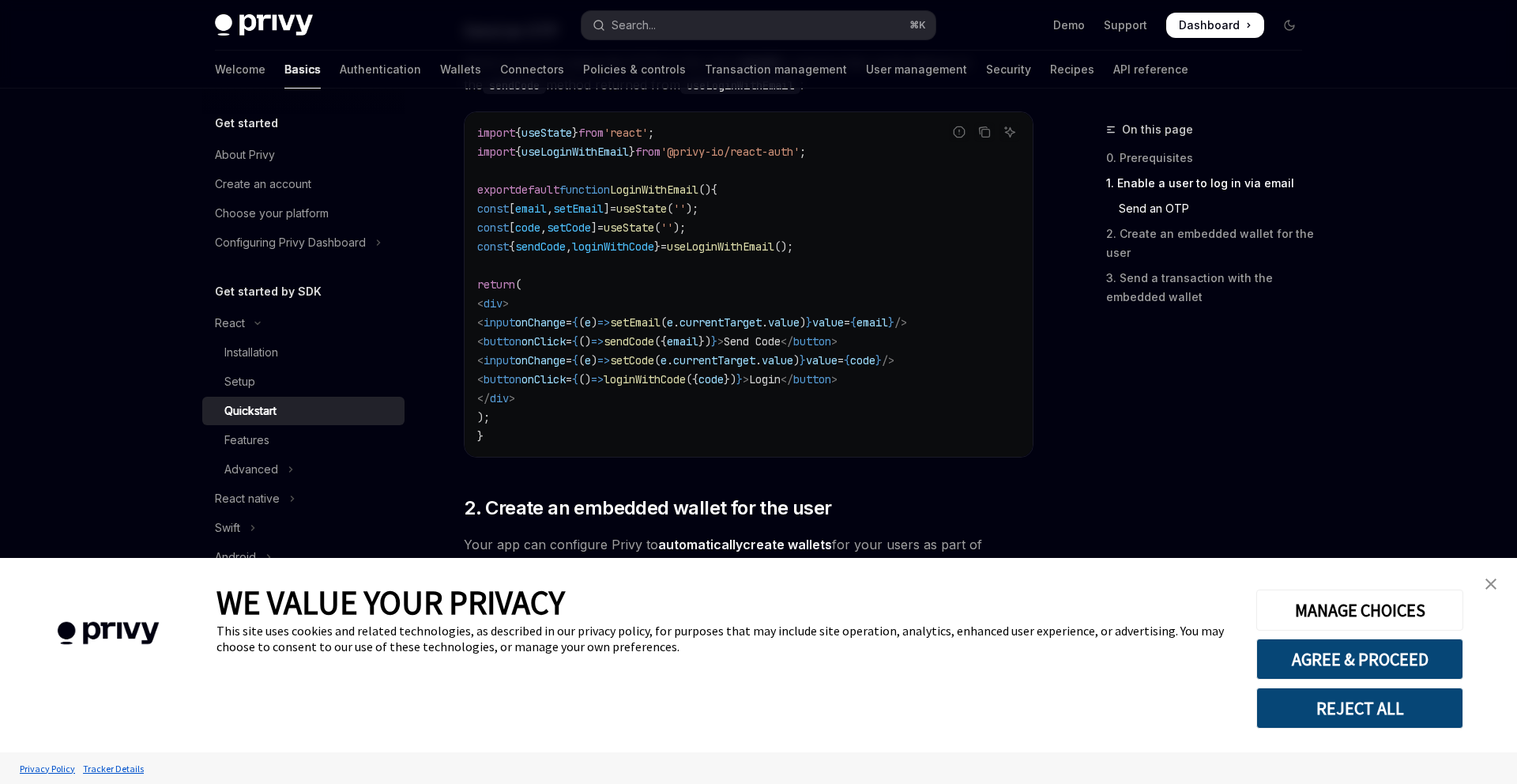
click at [595, 153] on span "useLoginWithEmail" at bounding box center [574, 151] width 108 height 14
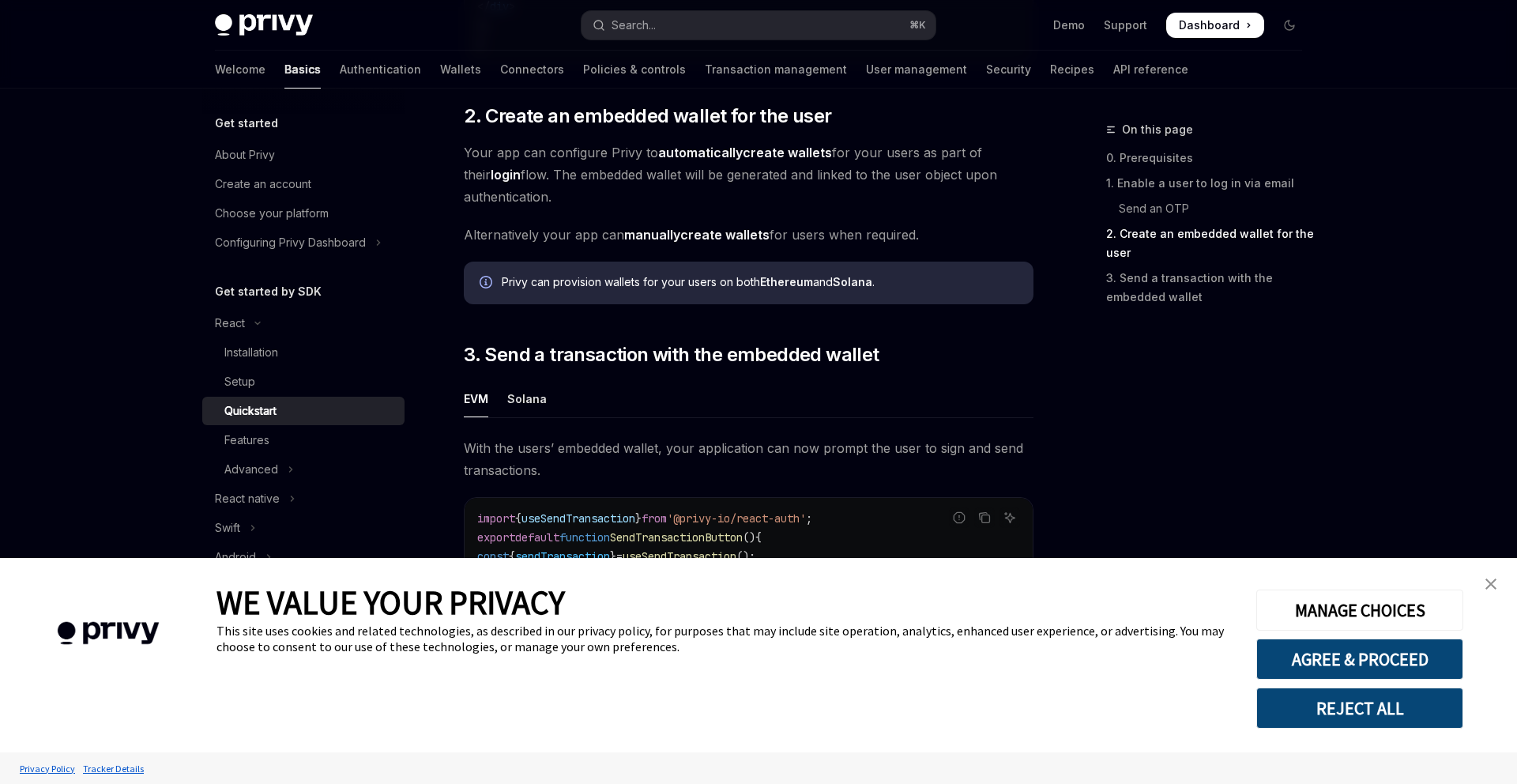
scroll to position [1109, 0]
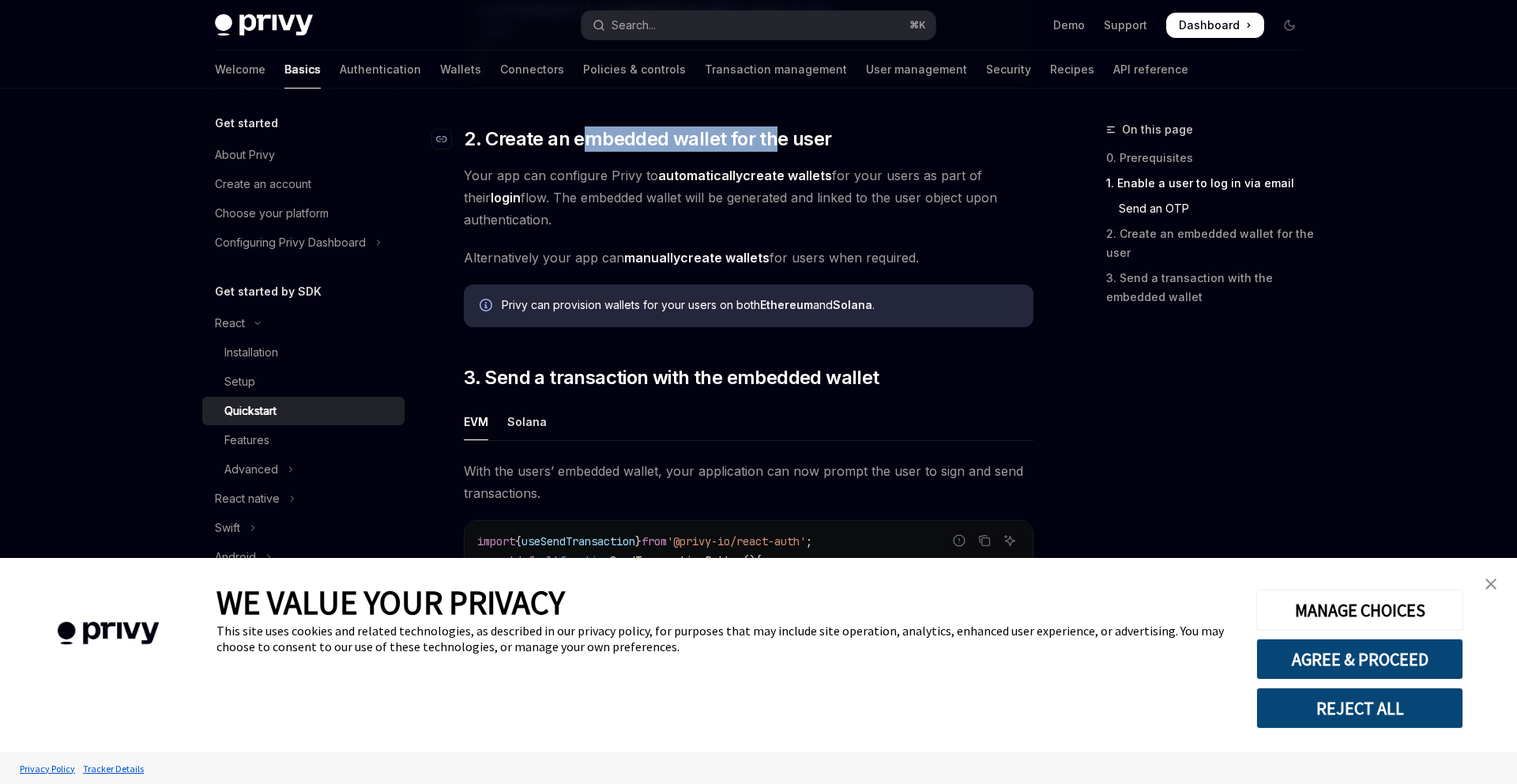
drag, startPoint x: 591, startPoint y: 143, endPoint x: 771, endPoint y: 143, distance: 180.0
click at [771, 143] on span "2. Create an embedded wallet for the user" at bounding box center [648, 139] width 367 height 25
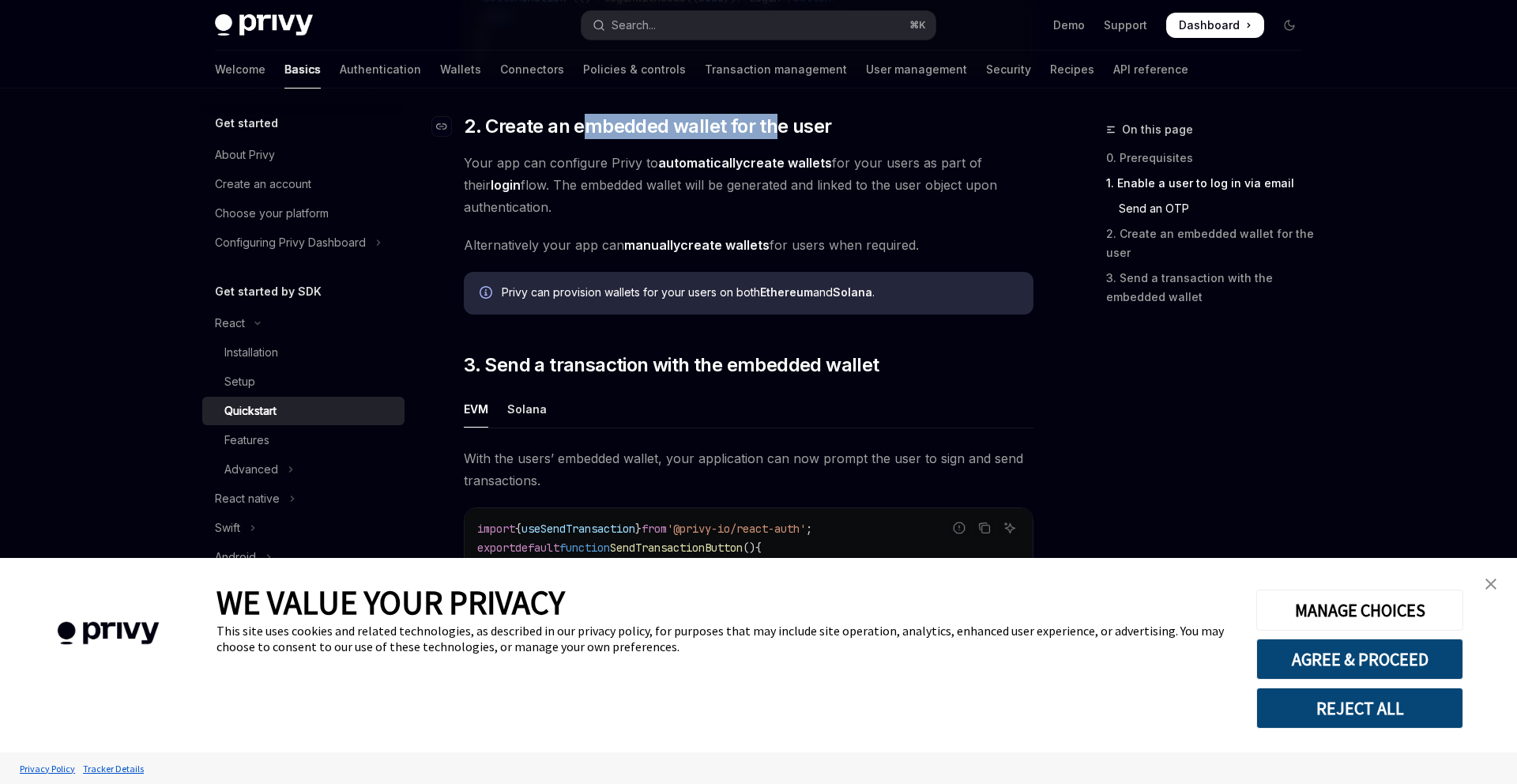
click at [771, 139] on span "2. Create an embedded wallet for the user" at bounding box center [648, 126] width 367 height 25
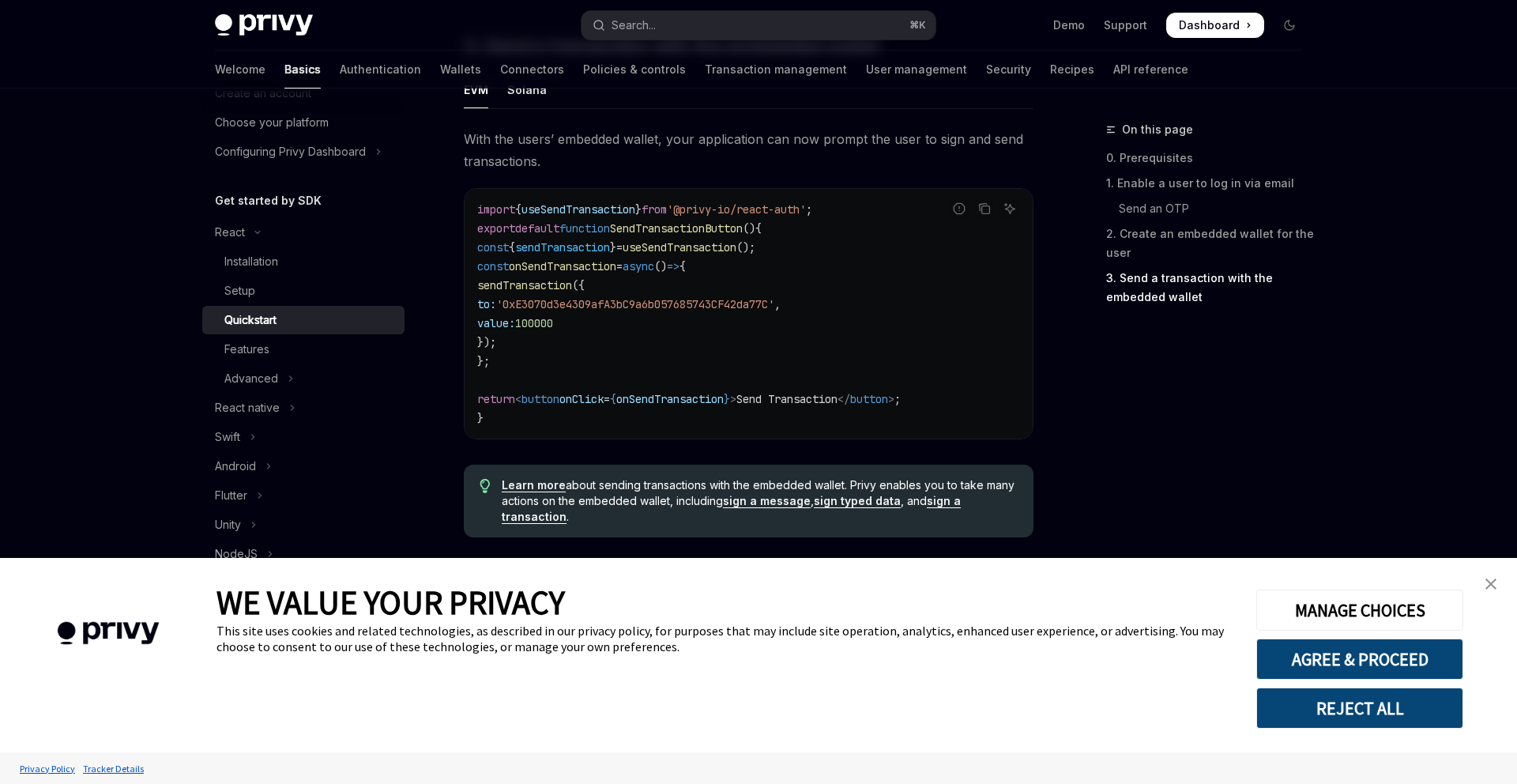
scroll to position [1424, 0]
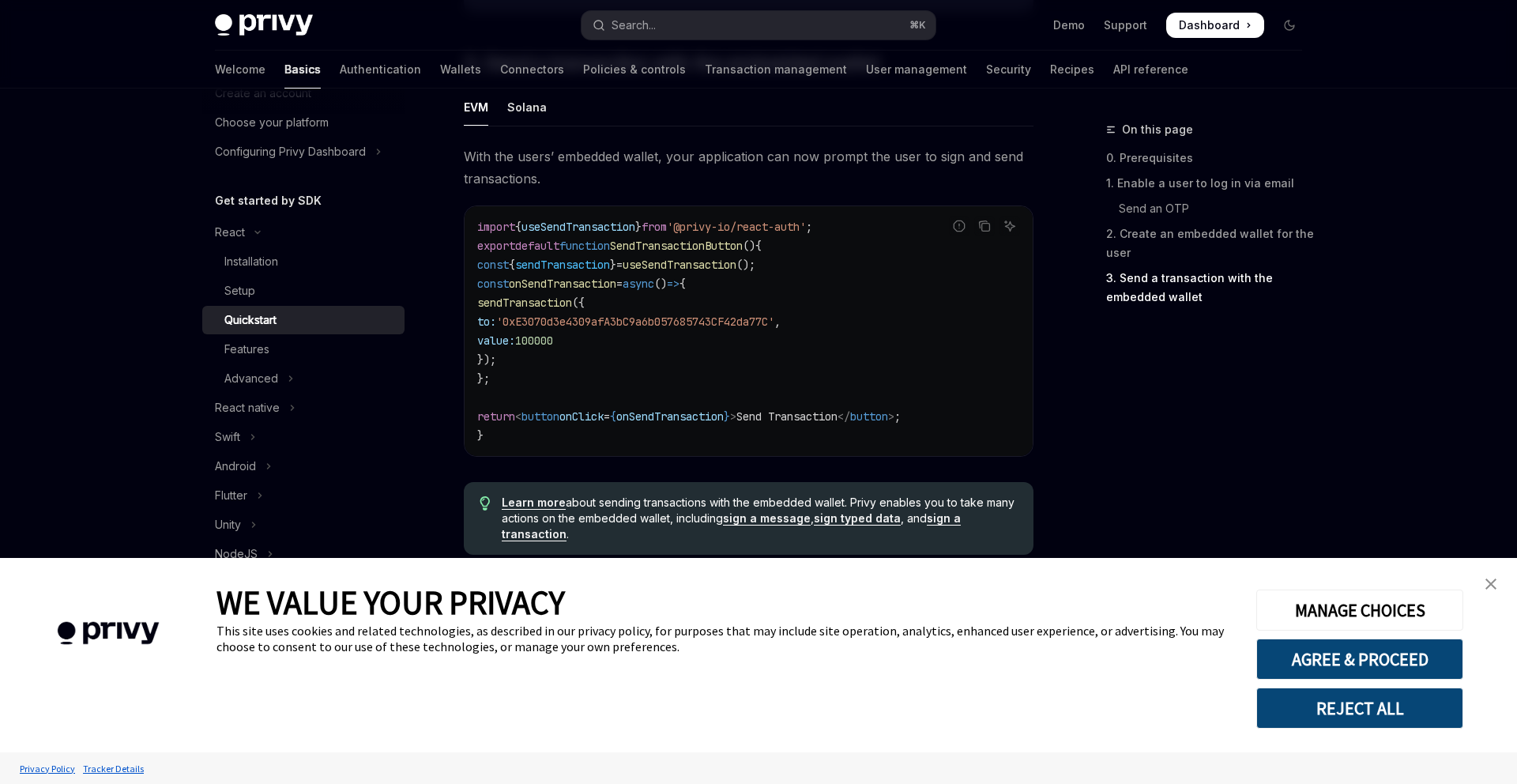
click at [1487, 581] on img "close banner" at bounding box center [1491, 584] width 11 height 11
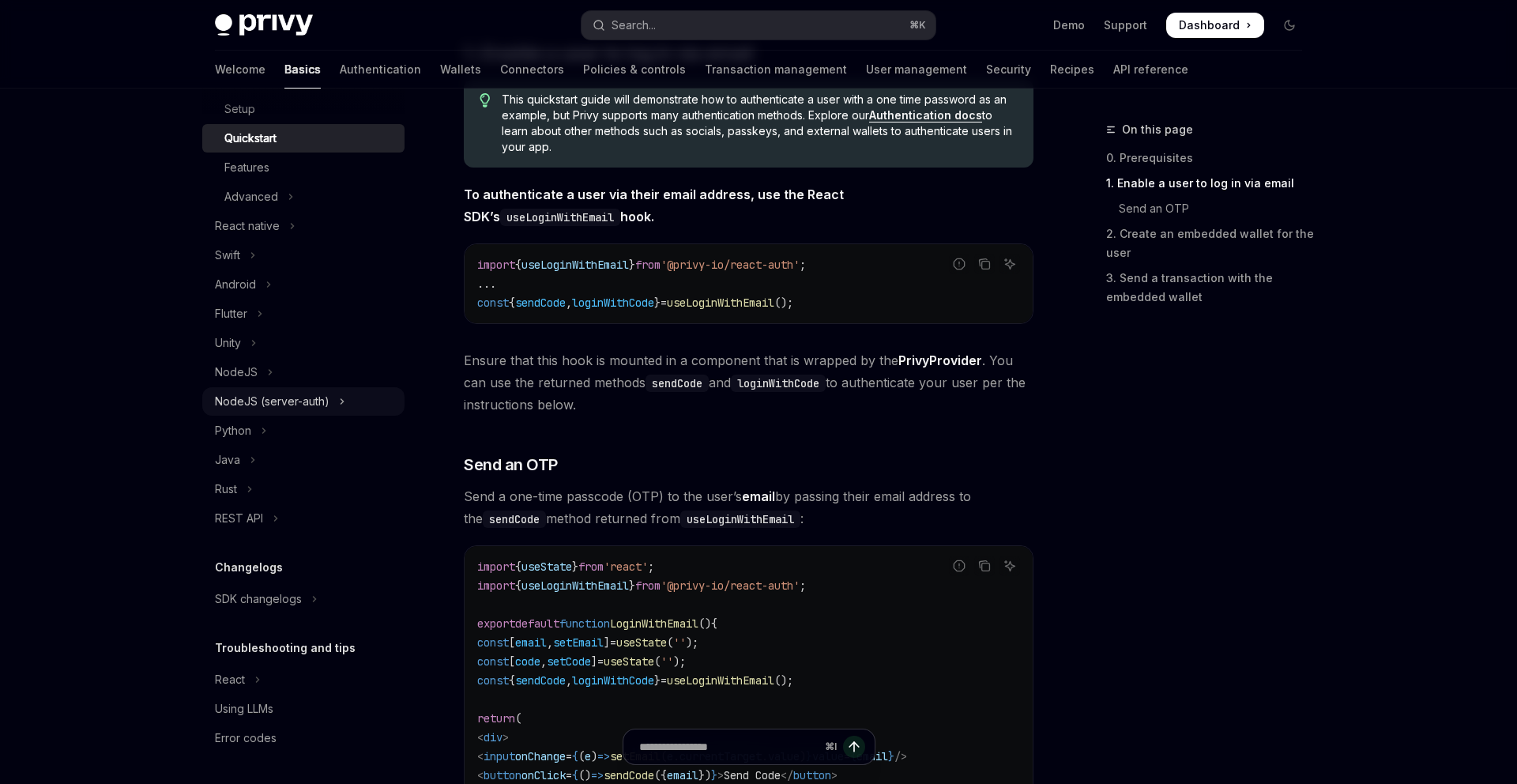
scroll to position [0, 0]
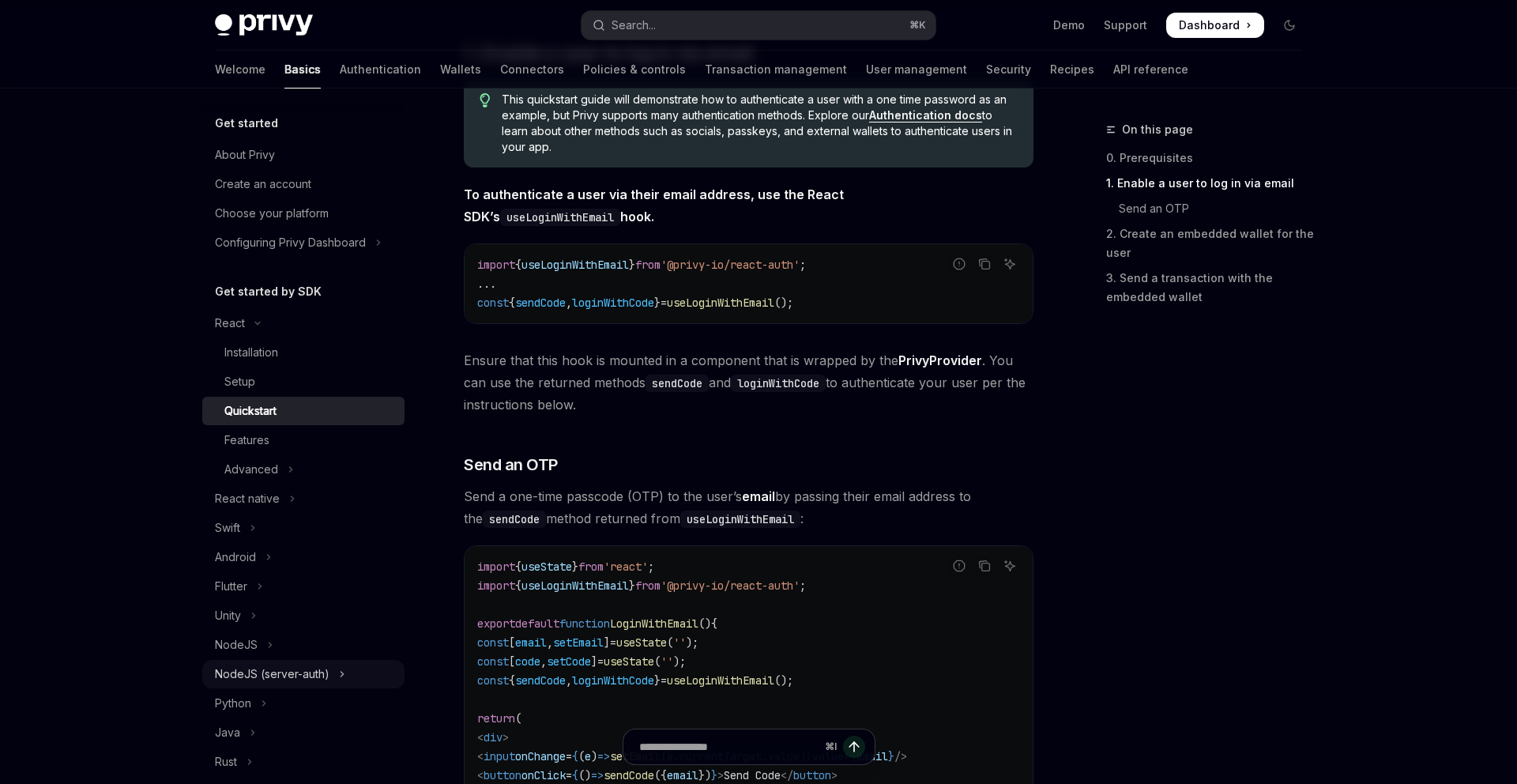
type textarea "*"
